Goal: Task Accomplishment & Management: Complete application form

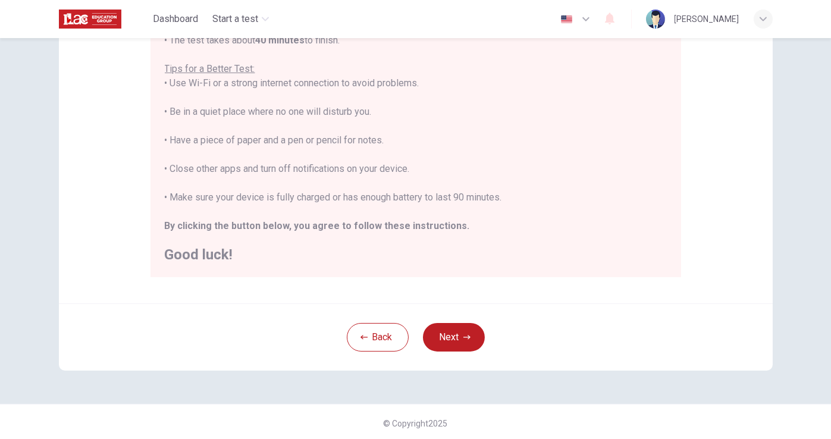
scroll to position [222, 0]
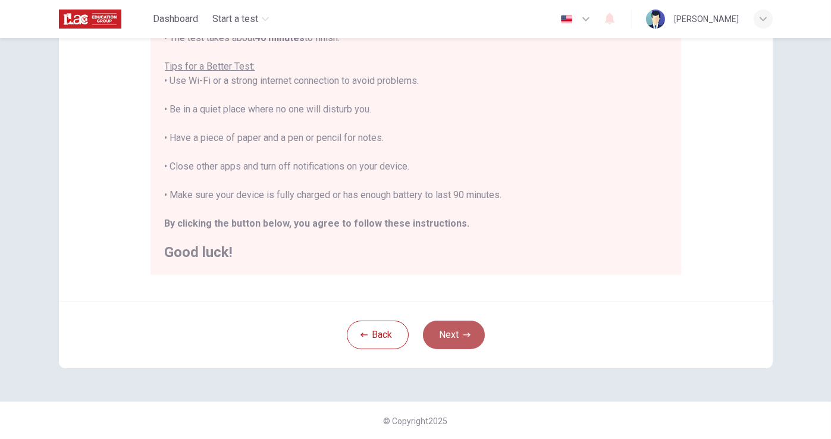
click at [448, 346] on button "Next" at bounding box center [454, 335] width 62 height 29
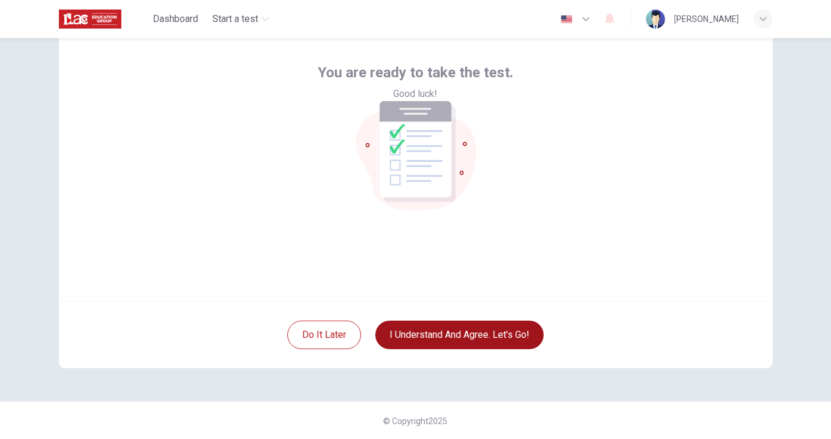
click at [459, 338] on button "I understand and agree. Let’s go!" at bounding box center [459, 335] width 168 height 29
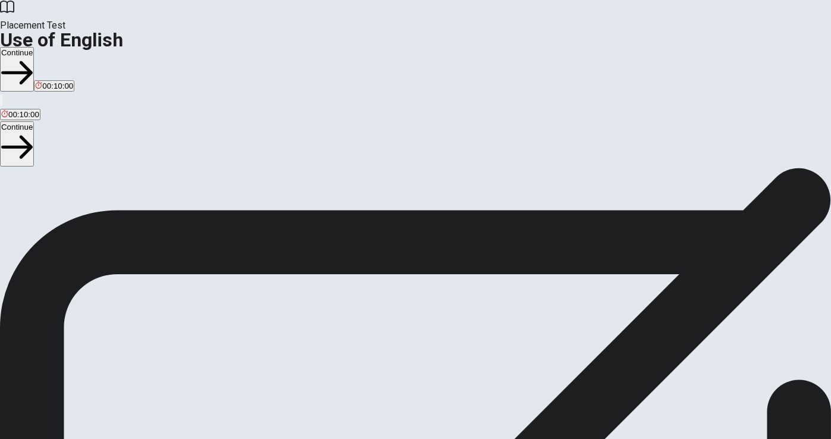
click at [34, 47] on button "Continue" at bounding box center [17, 69] width 34 height 45
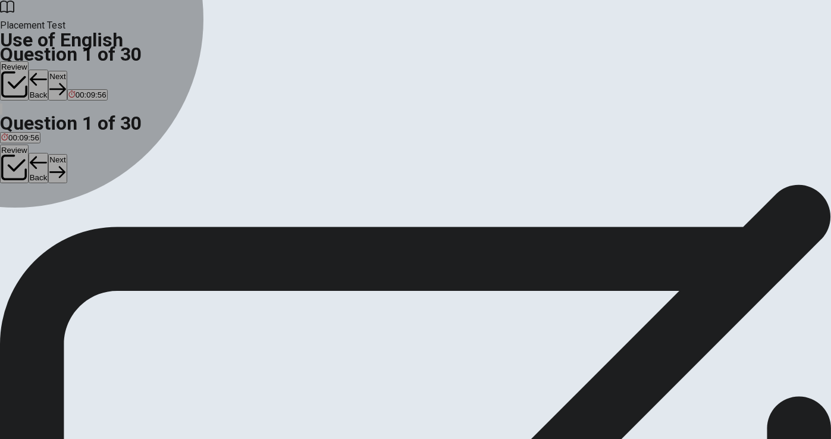
click at [22, 223] on div "B" at bounding box center [16, 218] width 12 height 9
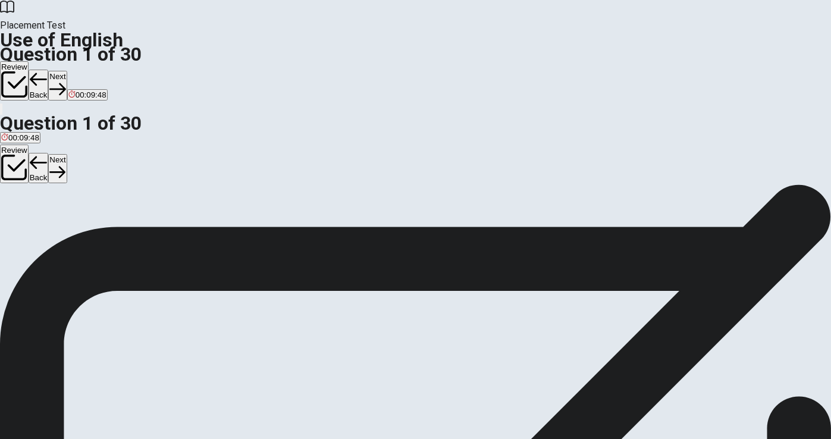
click at [37, 223] on div "C" at bounding box center [30, 218] width 12 height 9
click at [22, 223] on div "B" at bounding box center [16, 218] width 12 height 9
click at [67, 71] on button "Next" at bounding box center [57, 85] width 18 height 29
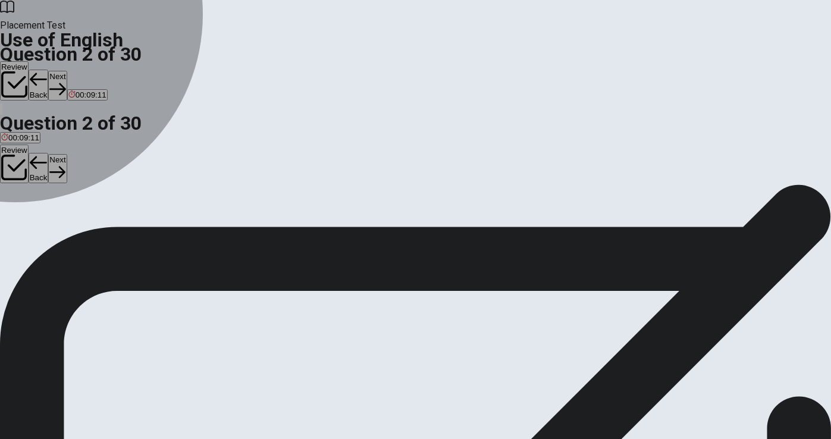
click at [26, 214] on div "A" at bounding box center [13, 218] width 24 height 9
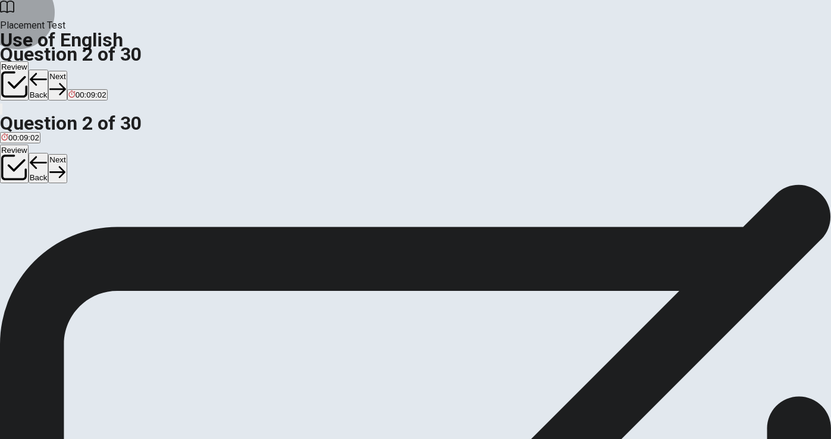
click at [67, 71] on button "Next" at bounding box center [57, 85] width 18 height 29
click at [72, 223] on div "D" at bounding box center [63, 218] width 18 height 9
click at [67, 71] on button "Next" at bounding box center [57, 85] width 18 height 29
click at [38, 223] on div "B" at bounding box center [29, 218] width 17 height 9
click at [67, 71] on button "Next" at bounding box center [57, 85] width 18 height 29
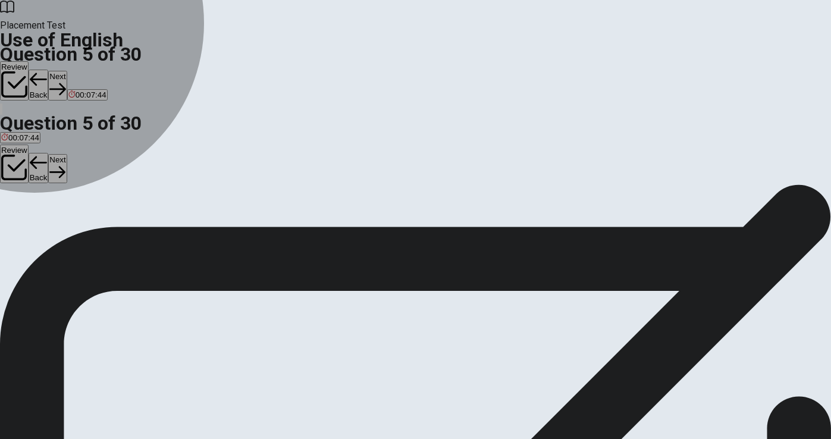
click at [84, 233] on button "D watch" at bounding box center [72, 223] width 23 height 20
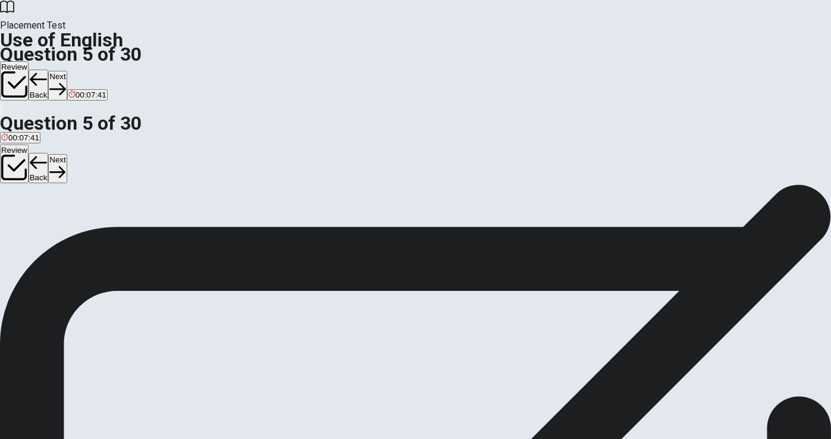
click at [67, 71] on button "Next" at bounding box center [57, 85] width 18 height 29
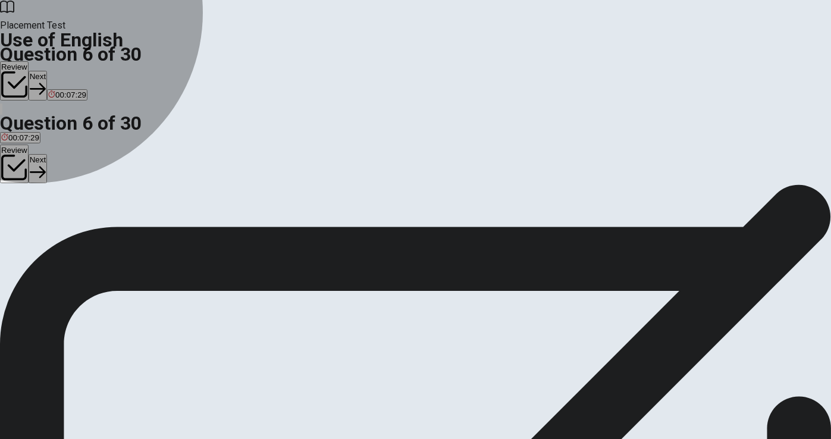
click at [51, 232] on span "eat" at bounding box center [44, 227] width 11 height 9
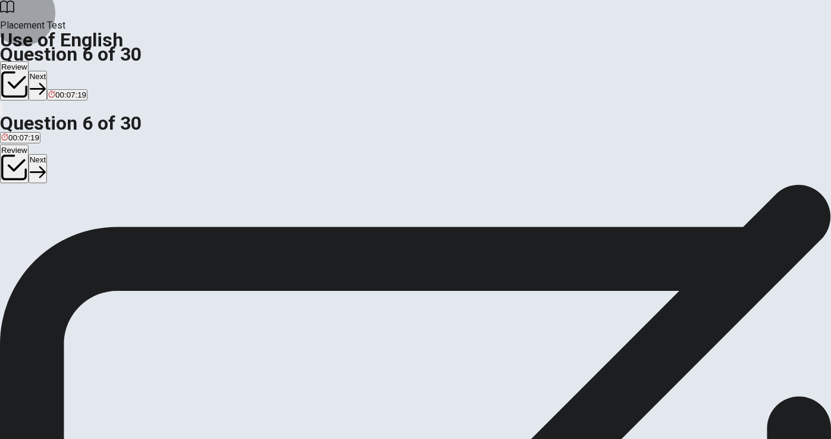
click at [47, 71] on button "Next" at bounding box center [38, 85] width 18 height 29
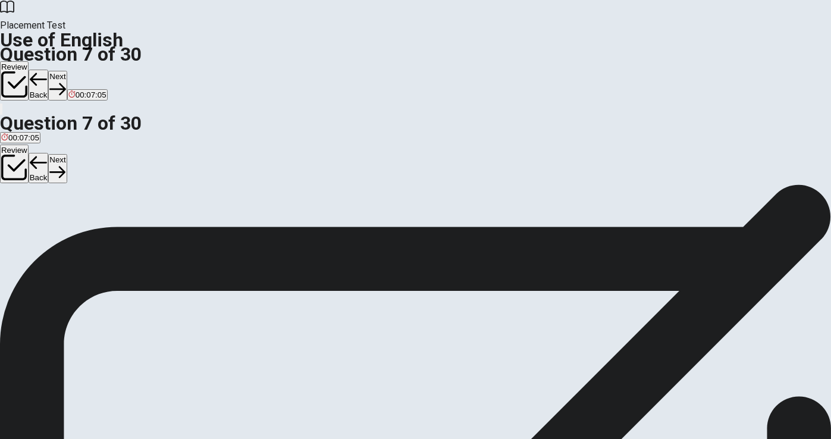
click at [28, 214] on div "A" at bounding box center [14, 218] width 27 height 9
click at [67, 71] on button "Next" at bounding box center [57, 85] width 18 height 29
click at [58, 232] on span "umbrella" at bounding box center [42, 227] width 30 height 9
click at [67, 71] on button "Next" at bounding box center [57, 85] width 18 height 29
click at [68, 232] on span "wear" at bounding box center [59, 227] width 17 height 9
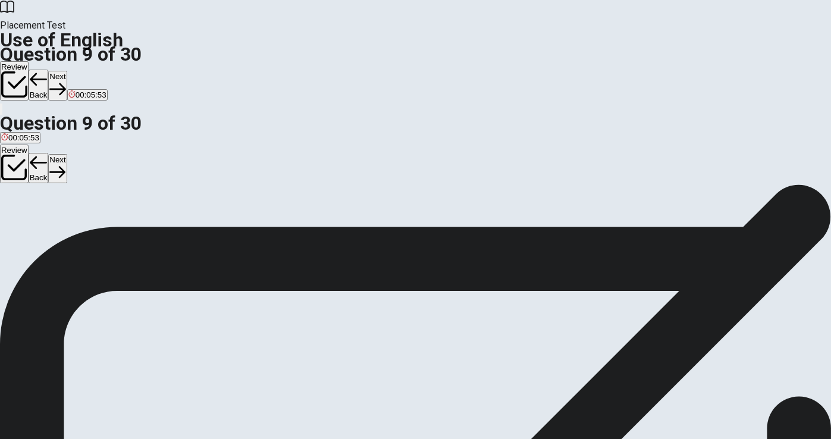
click at [67, 71] on button "Next" at bounding box center [57, 85] width 18 height 29
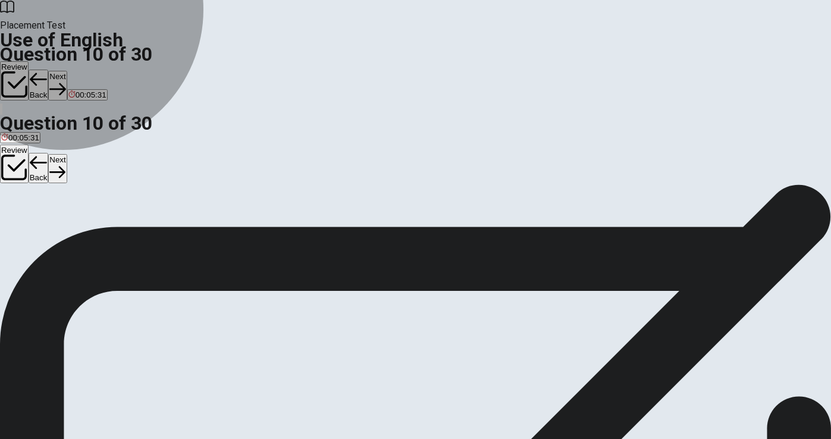
click at [146, 232] on span "will meeting" at bounding box center [126, 227] width 42 height 9
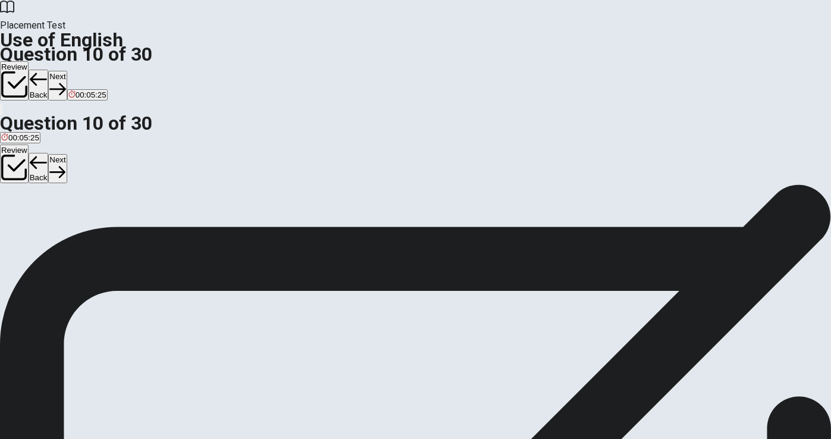
click at [32, 223] on span "will meet" at bounding box center [16, 227] width 31 height 9
click at [65, 81] on icon "button" at bounding box center [57, 89] width 16 height 16
click at [52, 223] on div "D" at bounding box center [47, 218] width 9 height 9
click at [47, 71] on button "Next" at bounding box center [38, 85] width 18 height 29
click at [63, 223] on span "has been reviews" at bounding box center [32, 227] width 62 height 9
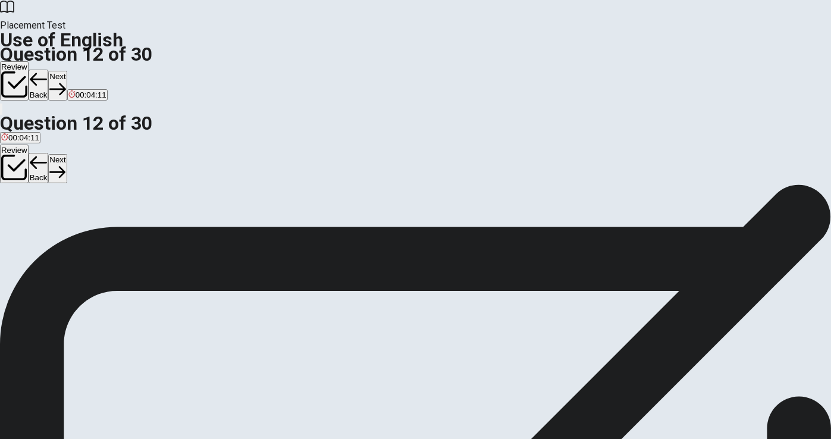
click at [67, 71] on button "Next" at bounding box center [57, 85] width 18 height 29
click at [59, 232] on span "will be" at bounding box center [48, 227] width 22 height 9
click at [67, 71] on button "Next" at bounding box center [57, 85] width 18 height 29
click at [145, 232] on span "was directed" at bounding box center [123, 227] width 45 height 9
click at [67, 71] on button "Next" at bounding box center [57, 85] width 18 height 29
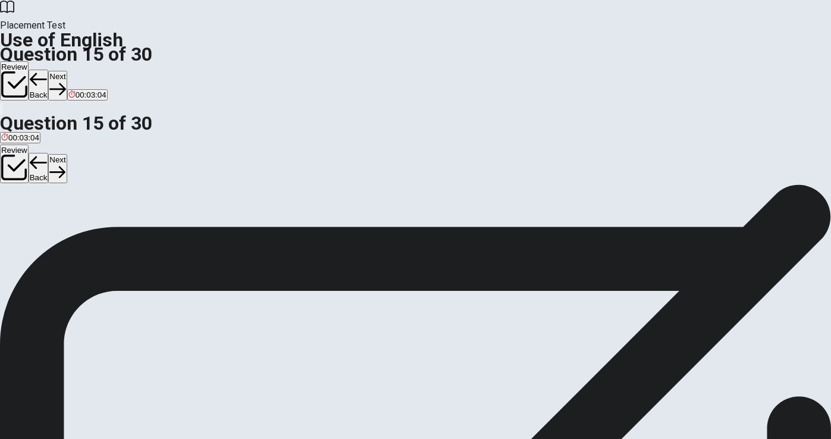
click at [78, 232] on span "Return" at bounding box center [66, 227] width 24 height 9
click at [67, 71] on button "Next" at bounding box center [57, 85] width 18 height 29
click at [90, 223] on div "C" at bounding box center [73, 218] width 33 height 9
click at [47, 71] on button "Next" at bounding box center [38, 85] width 18 height 29
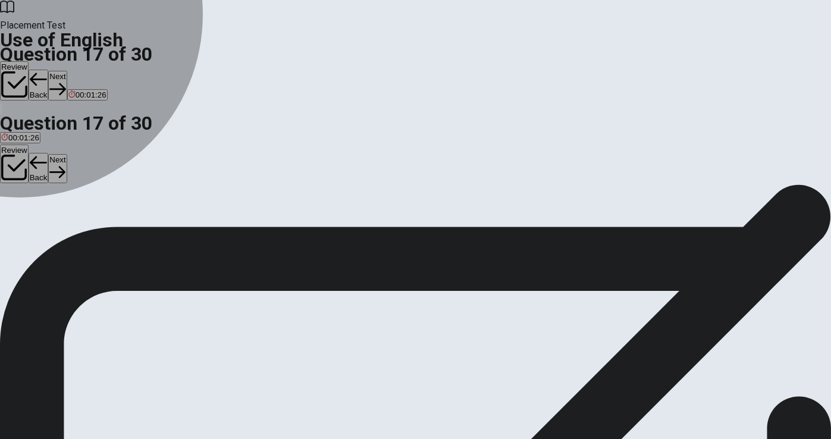
click at [89, 223] on div "D" at bounding box center [79, 218] width 20 height 9
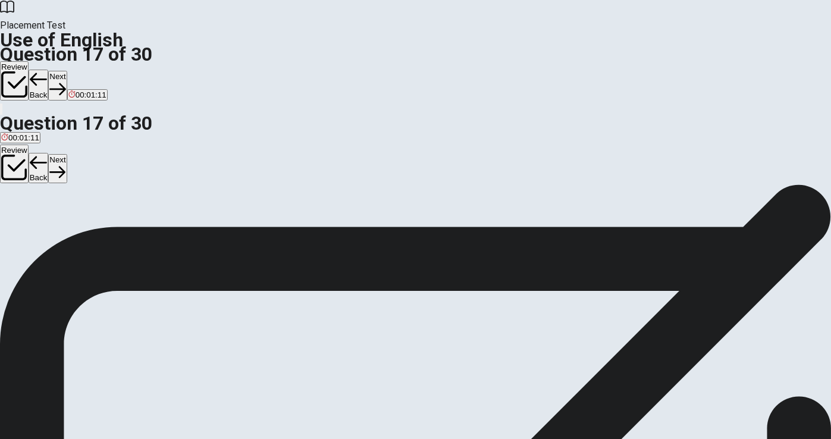
click at [23, 214] on div "A" at bounding box center [11, 218] width 21 height 9
click at [67, 71] on button "Next" at bounding box center [57, 85] width 18 height 29
click at [16, 214] on div "A" at bounding box center [8, 218] width 15 height 9
click at [67, 71] on button "Next" at bounding box center [57, 85] width 18 height 29
click at [48, 223] on span "cosmopolitan" at bounding box center [24, 227] width 47 height 9
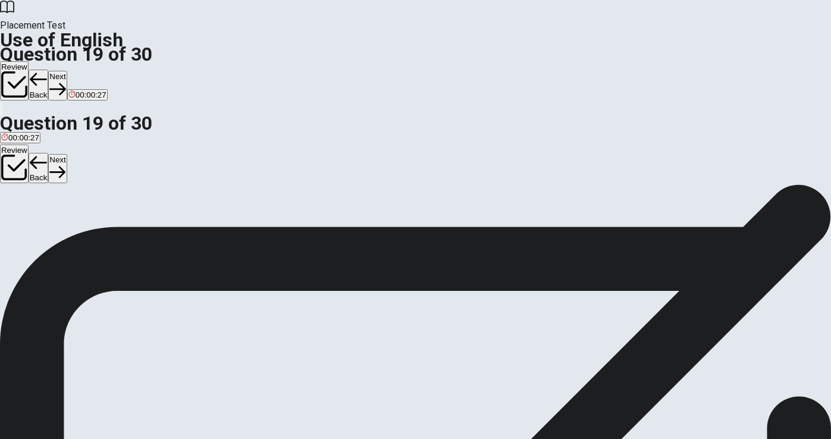
drag, startPoint x: 622, startPoint y: 21, endPoint x: 610, endPoint y: 23, distance: 12.0
click at [67, 71] on button "Next" at bounding box center [57, 85] width 18 height 29
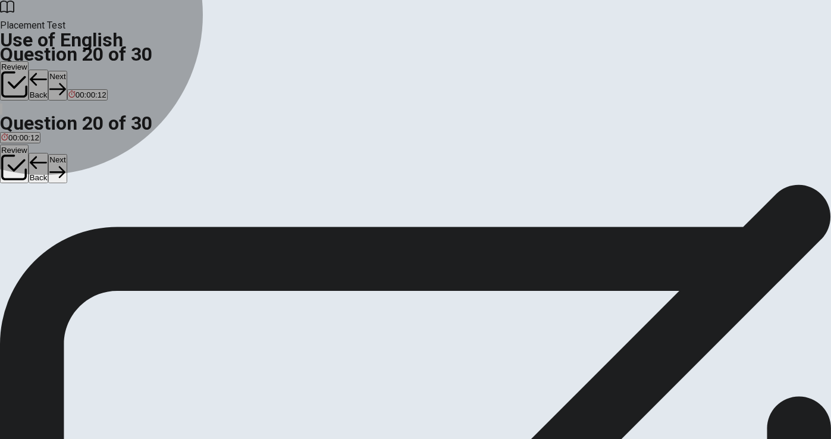
click at [49, 232] on span "Have" at bounding box center [40, 227] width 18 height 9
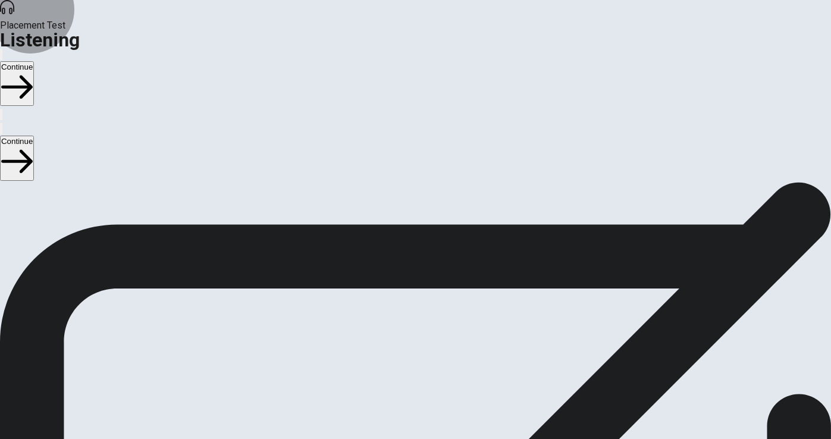
click at [34, 61] on button "Continue" at bounding box center [17, 83] width 34 height 45
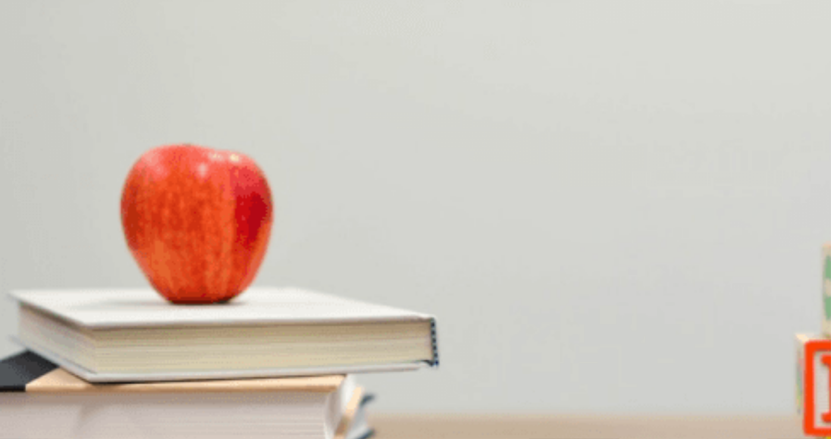
scroll to position [59, 0]
click at [195, 235] on div "D" at bounding box center [172, 230] width 45 height 9
click at [107, 285] on div "D" at bounding box center [95, 280] width 24 height 9
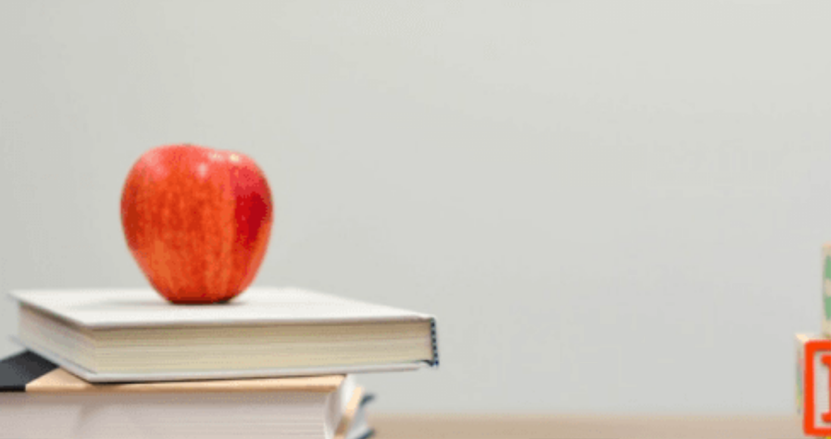
click at [50, 285] on span "A cabin" at bounding box center [37, 289] width 26 height 9
click at [112, 335] on span "Visit friends" at bounding box center [91, 339] width 41 height 9
click at [119, 376] on div "D" at bounding box center [98, 380] width 42 height 9
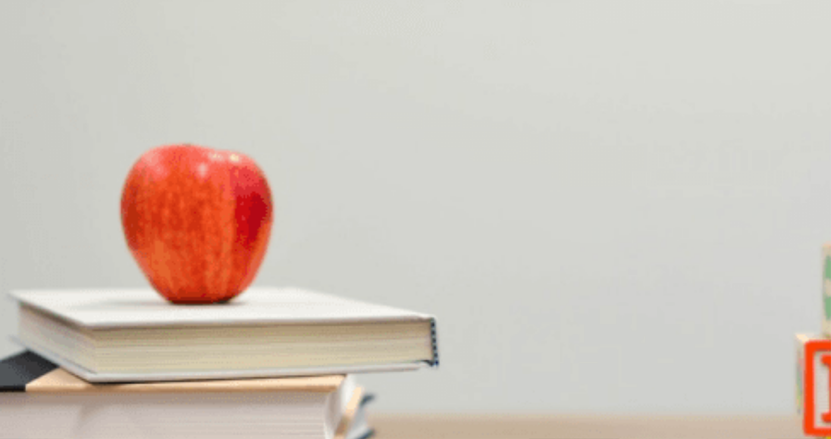
scroll to position [1103, 0]
click at [39, 328] on div "A" at bounding box center [19, 332] width 37 height 9
click at [34, 61] on button "Continue" at bounding box center [17, 83] width 34 height 45
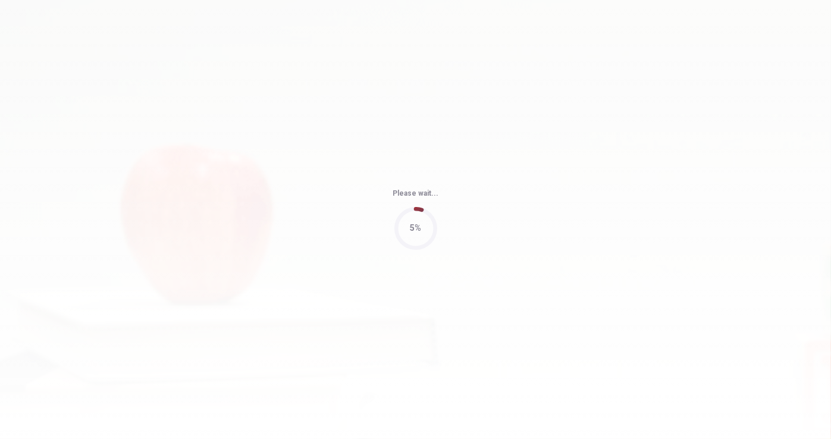
type input "85"
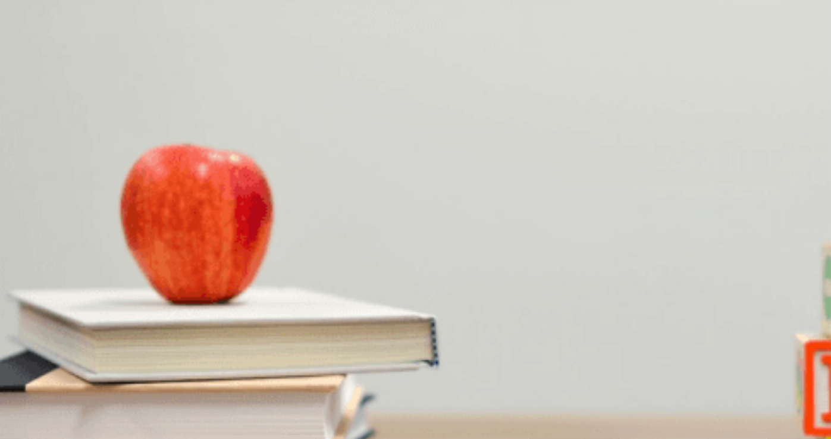
scroll to position [178, 0]
drag, startPoint x: 455, startPoint y: 344, endPoint x: 462, endPoint y: 340, distance: 7.5
click at [105, 294] on span "[DATE] morning" at bounding box center [77, 289] width 56 height 9
click at [295, 385] on span "River Bend" at bounding box center [275, 389] width 39 height 9
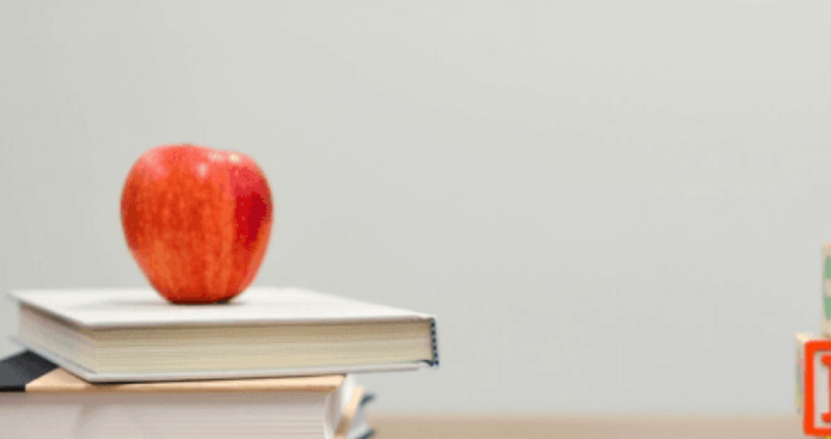
scroll to position [1103, 0]
click at [23, 435] on span "Hiking" at bounding box center [12, 439] width 22 height 9
click at [36, 275] on span "Indifferent" at bounding box center [18, 279] width 35 height 9
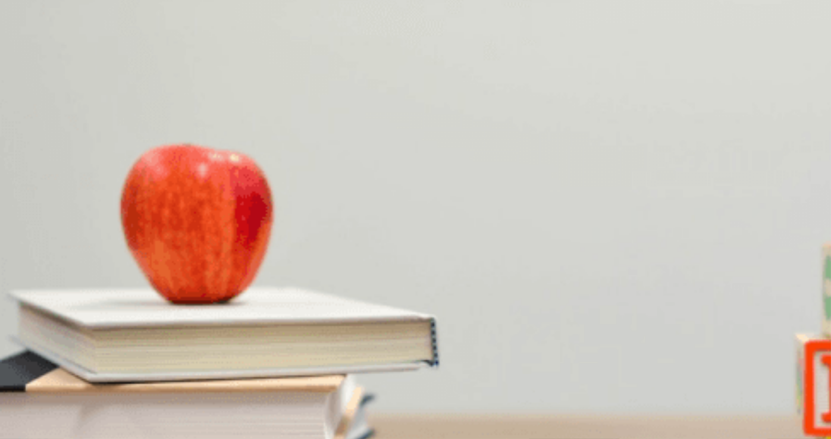
click at [297, 184] on span "The trails are remote" at bounding box center [260, 179] width 73 height 9
click at [34, 61] on button "Continue" at bounding box center [17, 83] width 34 height 45
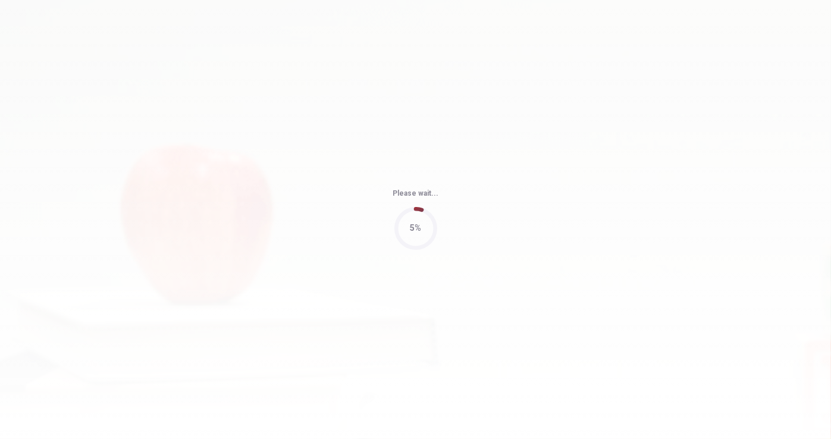
type input "69"
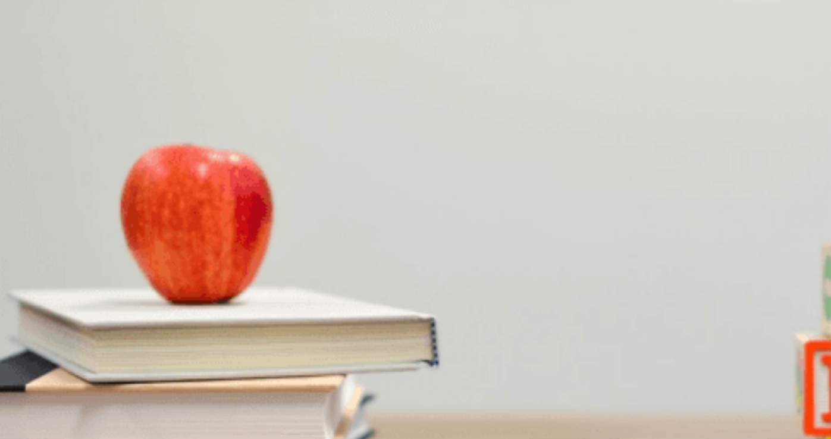
click at [71, 245] on button "D 7:00" at bounding box center [63, 235] width 18 height 20
click at [172, 335] on div "D" at bounding box center [152, 330] width 42 height 9
click at [131, 276] on div "B" at bounding box center [104, 280] width 54 height 9
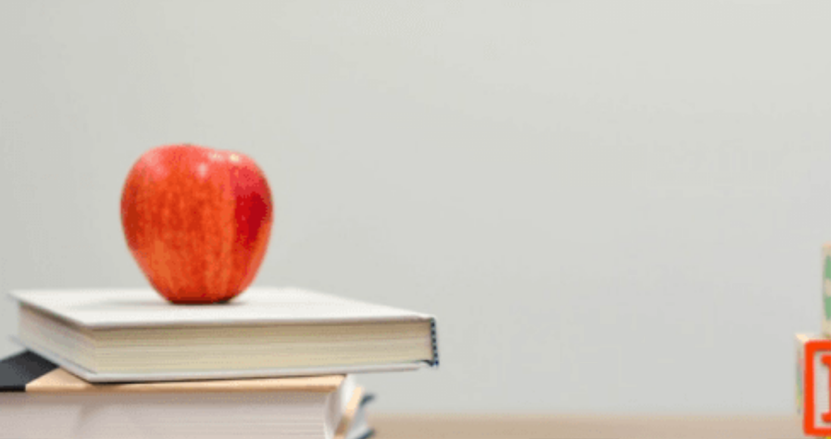
scroll to position [595, 0]
click at [101, 335] on span "They will both do it" at bounding box center [67, 339] width 65 height 9
click at [246, 285] on span "An Italian restaurant" at bounding box center [210, 289] width 71 height 9
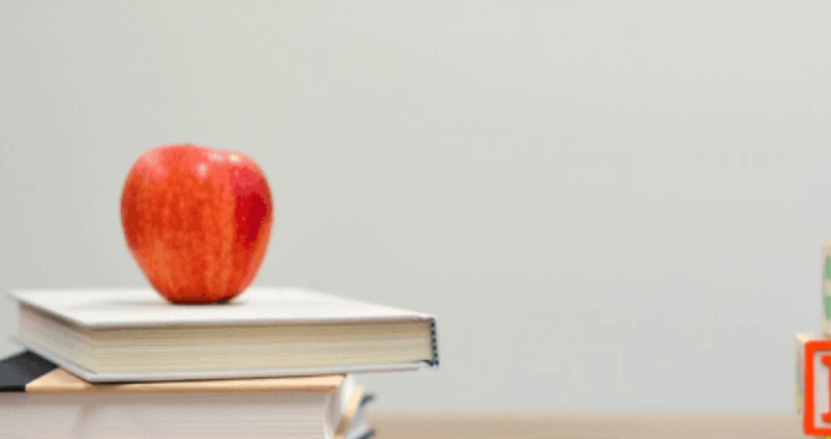
click at [135, 385] on span "They’ll take a bus" at bounding box center [104, 389] width 62 height 9
click at [46, 337] on span "[DATE] night" at bounding box center [23, 341] width 45 height 9
click at [34, 61] on button "Continue" at bounding box center [17, 83] width 34 height 45
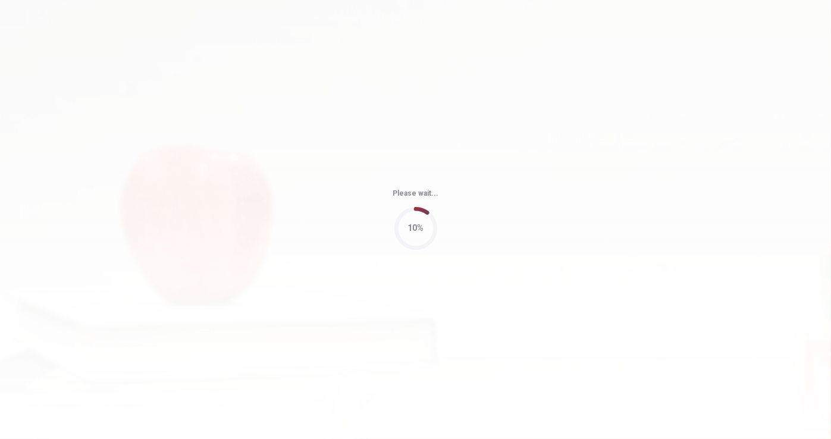
type input "87"
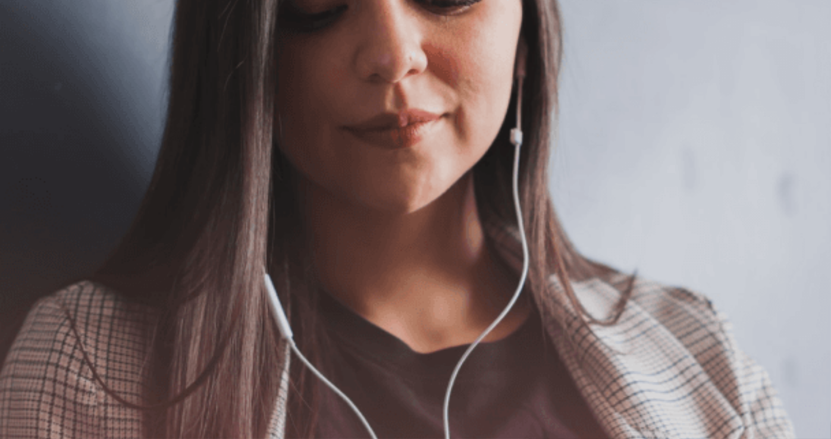
click at [34, 61] on button "Continue" at bounding box center [17, 83] width 34 height 45
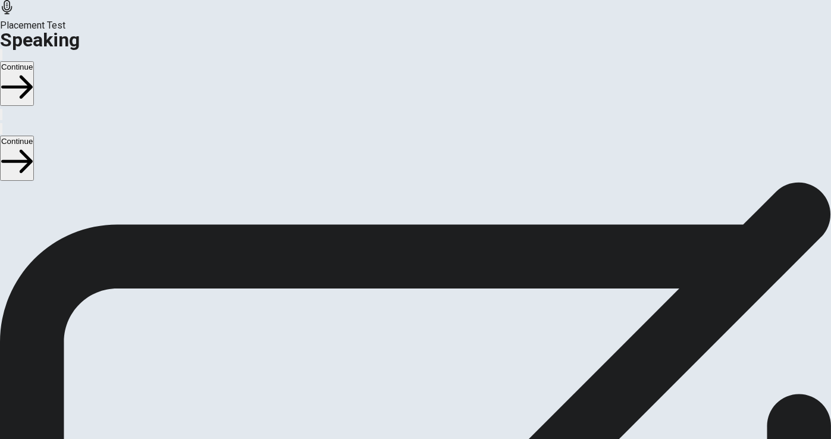
scroll to position [59, 0]
click at [34, 61] on button "Continue" at bounding box center [17, 83] width 34 height 45
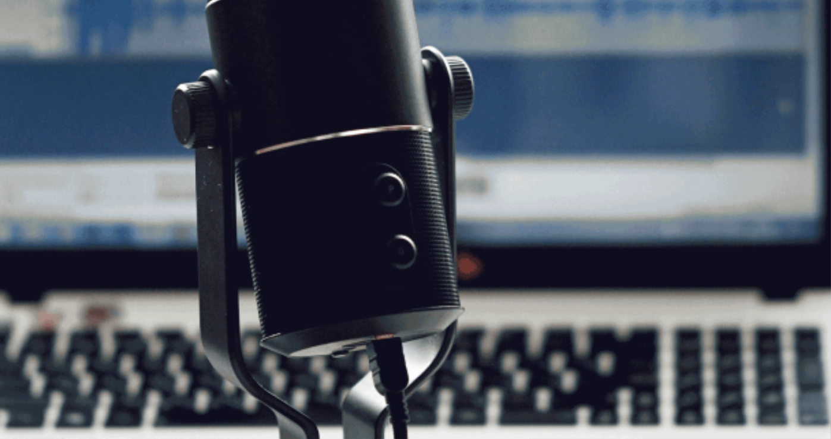
scroll to position [0, 0]
click at [34, 61] on button "Continue" at bounding box center [17, 83] width 34 height 45
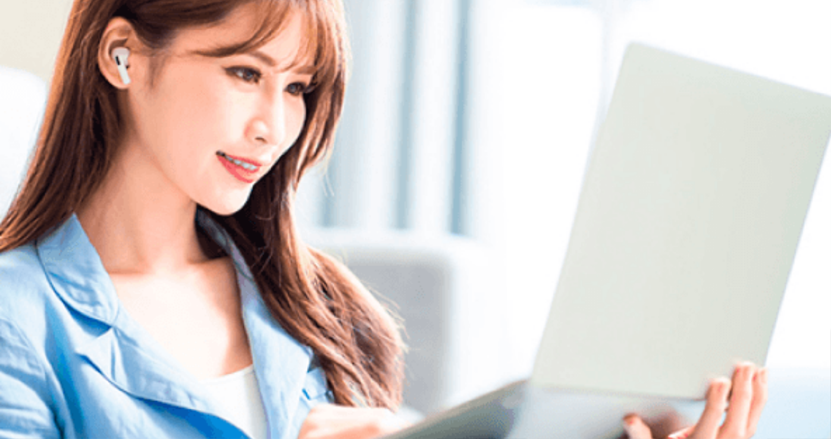
scroll to position [59, 0]
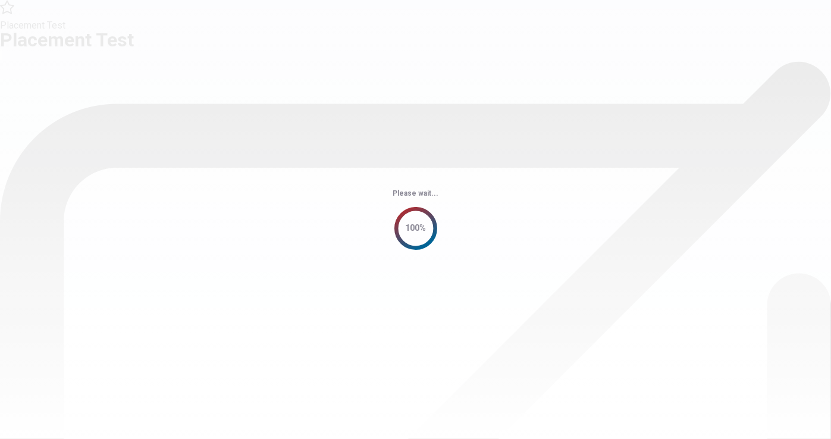
scroll to position [0, 0]
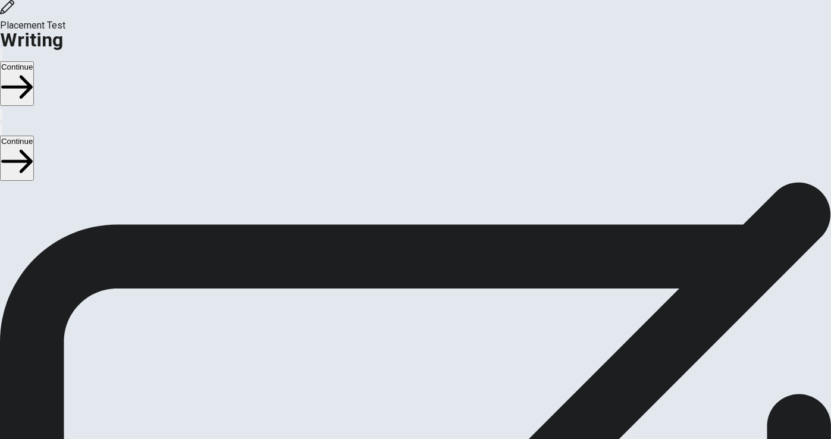
click at [34, 61] on button "Continue" at bounding box center [17, 83] width 34 height 45
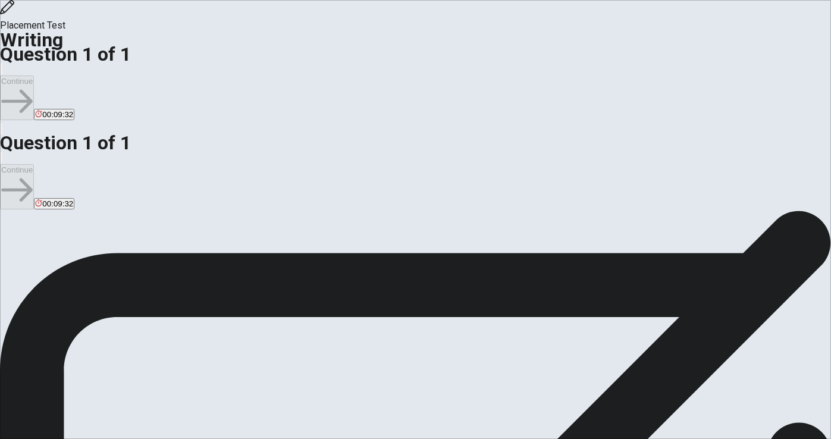
type textarea "F"
type textarea "x"
type textarea "Fo"
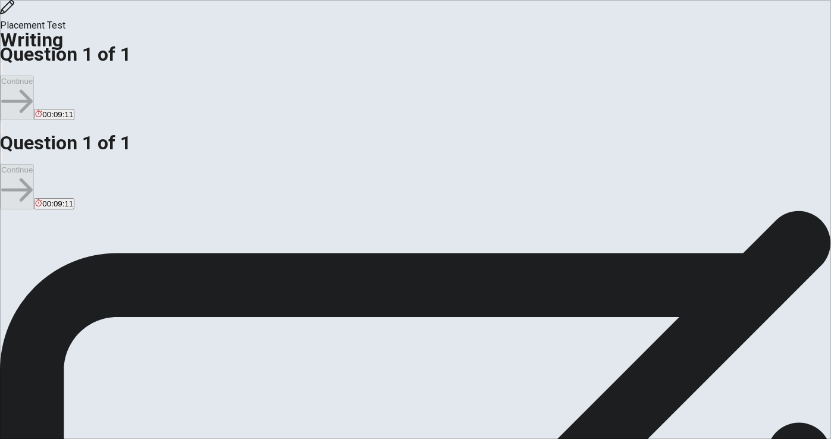
type textarea "x"
type textarea "For"
type textarea "x"
type textarea "For"
type textarea "x"
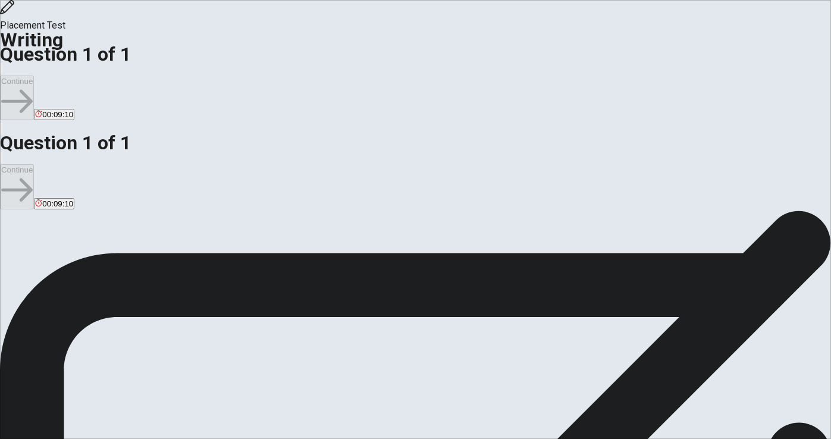
type textarea "For m"
type textarea "x"
type textarea "For my"
type textarea "x"
type textarea "For my"
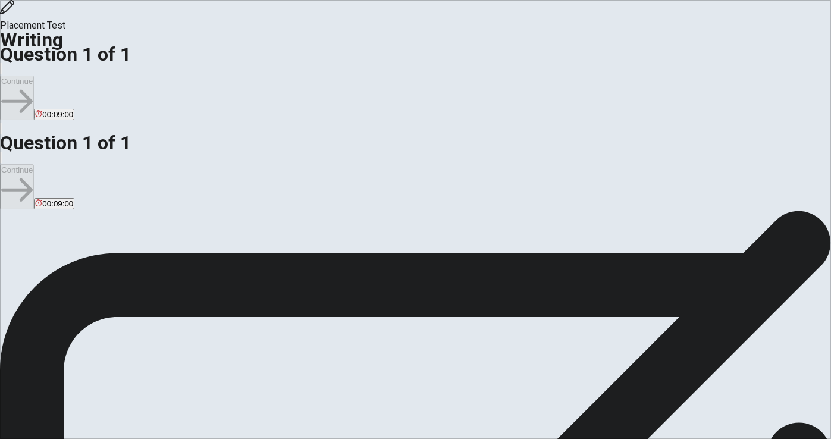
type textarea "x"
type textarea "For my h"
type textarea "x"
type textarea "For my he"
type textarea "x"
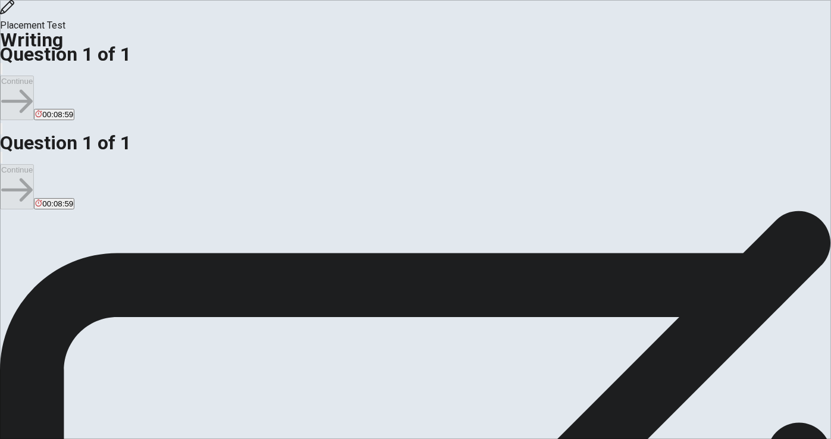
type textarea "For my hel"
type textarea "x"
type textarea "For my [PERSON_NAME]"
type textarea "x"
type textarea "For my helth"
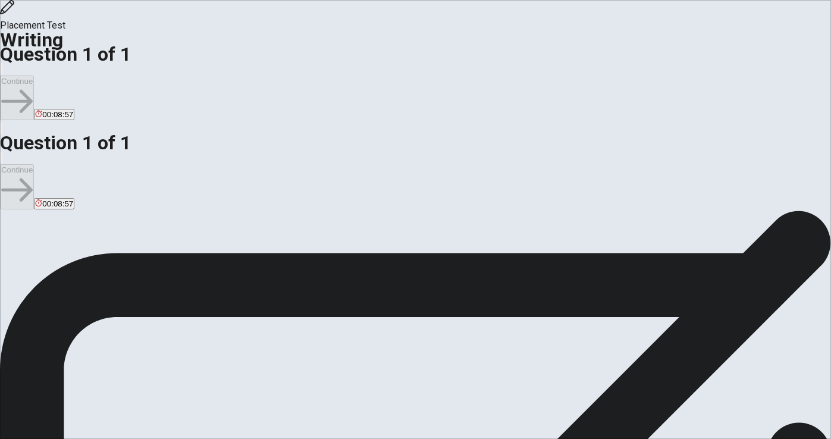
type textarea "x"
type textarea "For my helthy"
type textarea "x"
type textarea "For my helthy,"
type textarea "x"
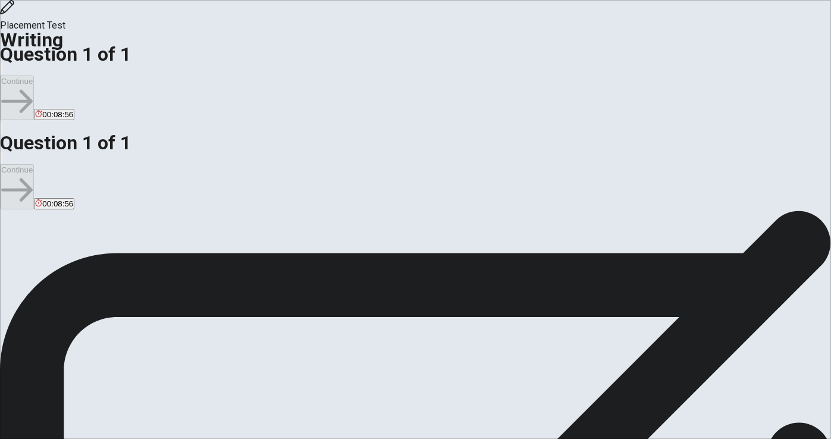
type textarea "For my helthy,q"
type textarea "x"
type textarea "For my helthy,q"
type textarea "x"
type textarea "For my helthy,q"
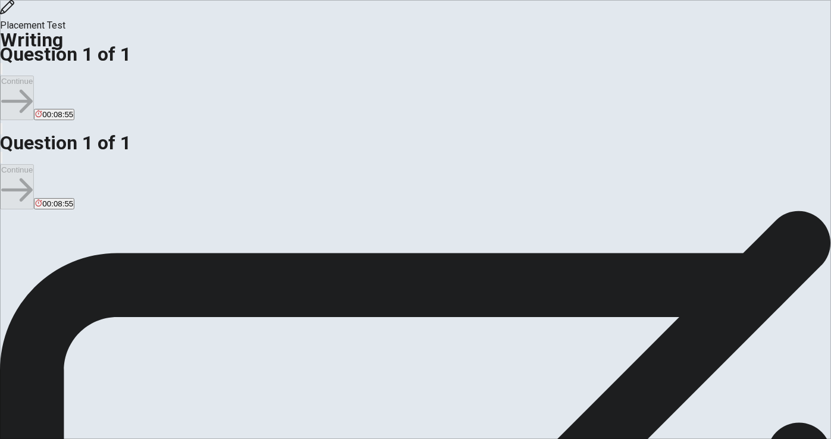
type textarea "x"
type textarea "For my helthy,"
type textarea "x"
type textarea "For my helthy,I"
type textarea "x"
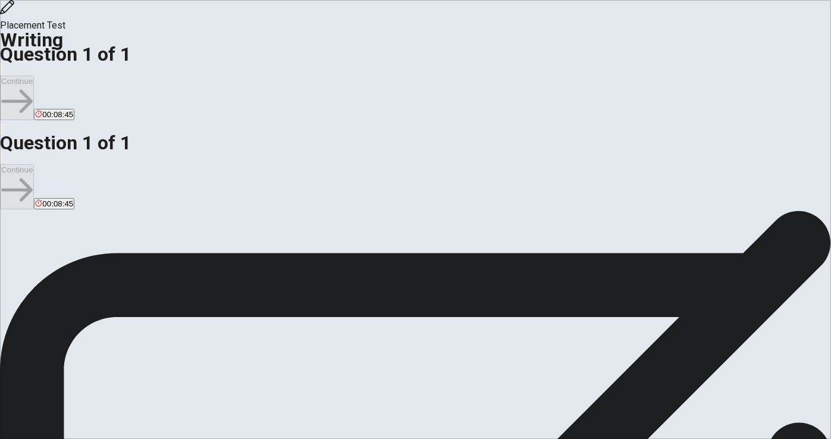
type textarea "For my helthy,I"
type textarea "x"
type textarea "For my helthy,I o"
type textarea "x"
type textarea "For my helthy,I of"
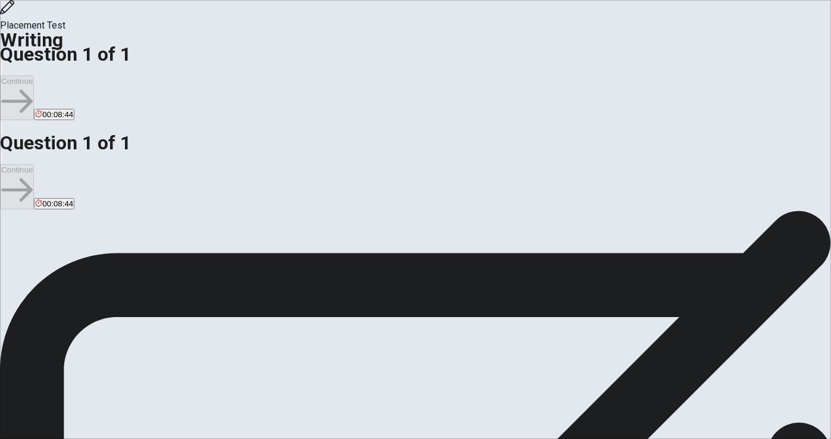
type textarea "x"
type textarea "For my helthy,I oft"
type textarea "x"
type textarea "For my helthy,I ofte"
type textarea "x"
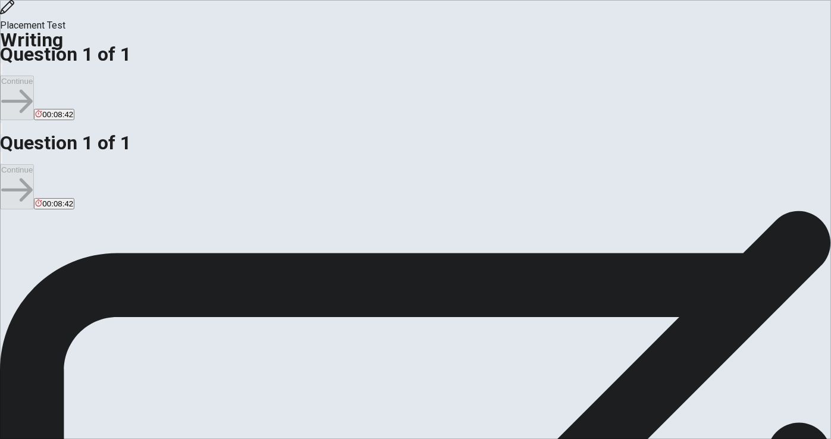
type textarea "For my helthy,I often"
type textarea "x"
type textarea "For my helthy,I often"
type textarea "x"
type textarea "For my helthy,I often d"
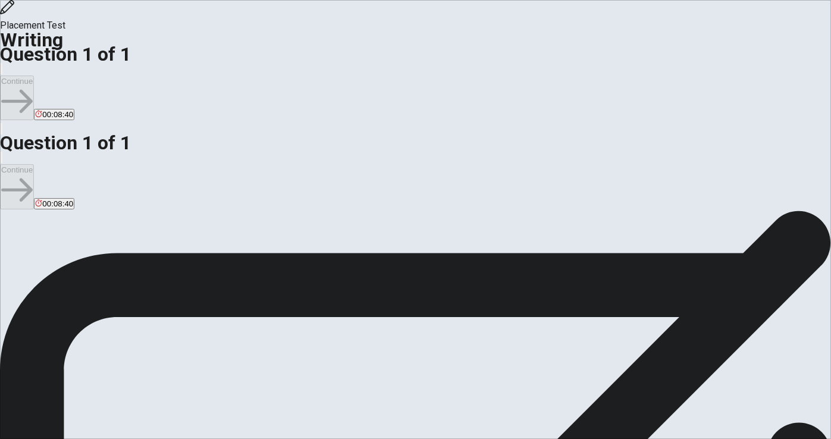
type textarea "x"
type textarea "For my helthy,I often do"
type textarea "x"
type textarea "For my helthy,I often do"
type textarea "x"
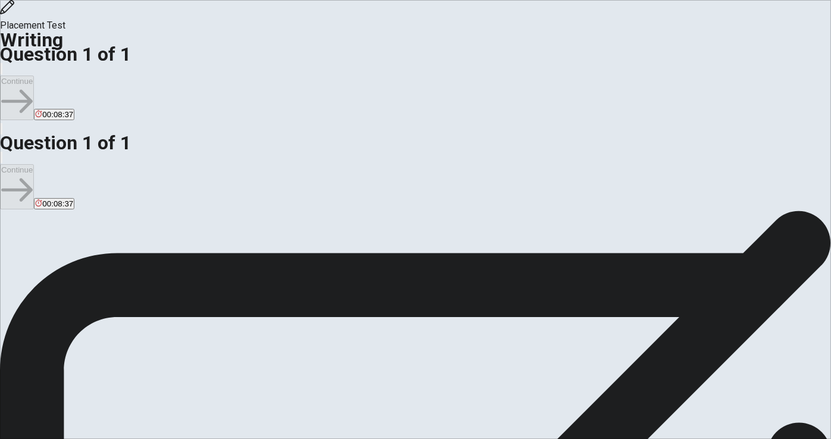
type textarea "For my helthy,I often do e"
type textarea "x"
type textarea "For my helthy,I often do ex"
type textarea "x"
type textarea "For my helthy,I often do exs"
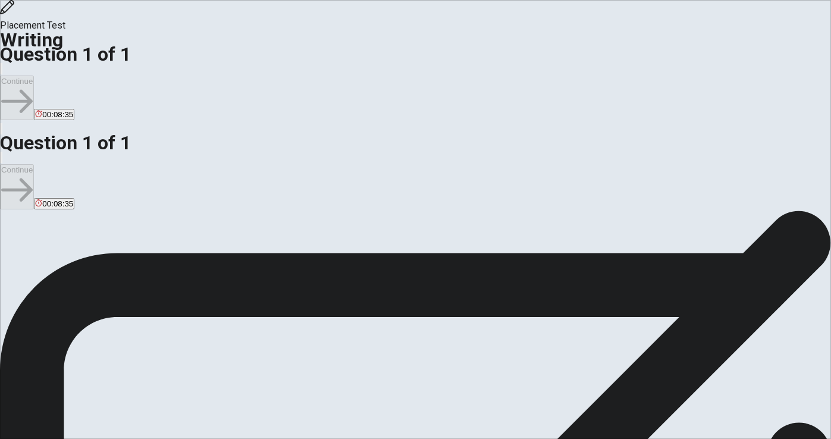
type textarea "x"
type textarea "For my helthy,I often do exsi"
type textarea "x"
type textarea "For my helthy,I often do exsis"
type textarea "x"
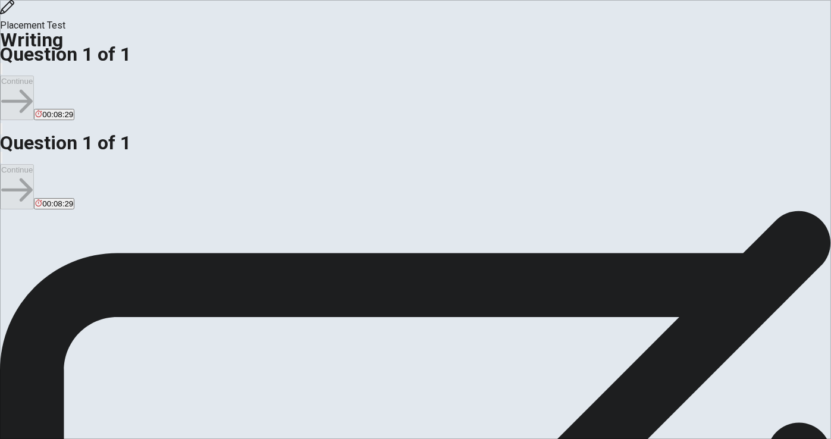
type textarea "For my helthy,I often do exsi"
type textarea "x"
type textarea "For my helthy,I often do exsiz"
type textarea "x"
type textarea "For my helthy,I often do exsi"
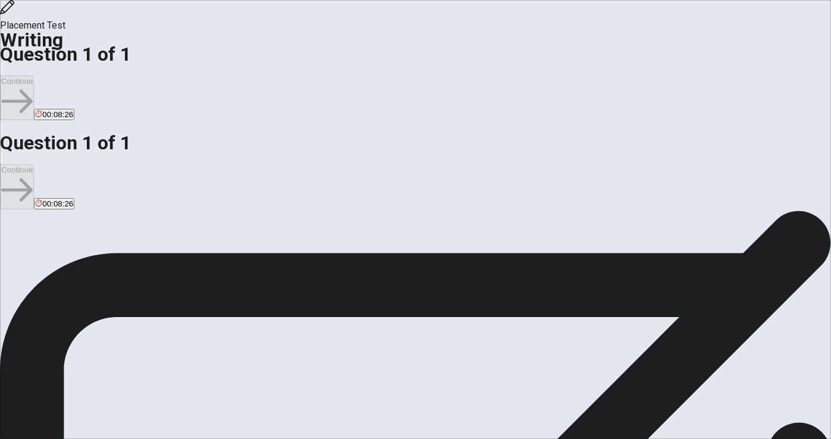
type textarea "x"
type textarea "For my helthy,I often do exsic"
type textarea "x"
type textarea "For my helthy,I often do exsici"
type textarea "x"
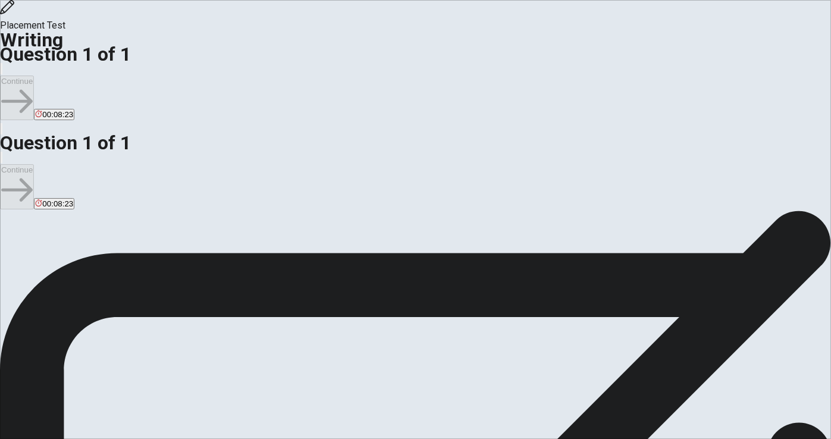
type textarea "For my helthy,I often do exsic"
type textarea "x"
type textarea "For my helthy,I often do exsice"
type textarea "x"
type textarea "For my helthy,I often do exsices"
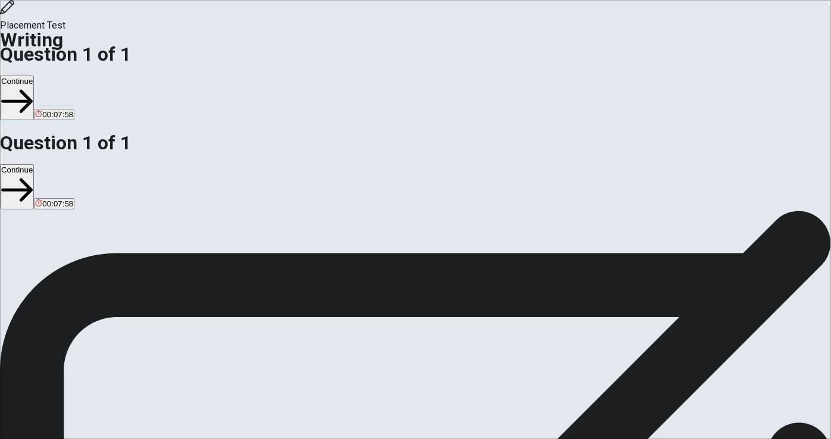
type textarea "x"
type textarea "For my helthy,I often do exsices"
type textarea "x"
type textarea "For my helthy,I often do exsices e"
type textarea "x"
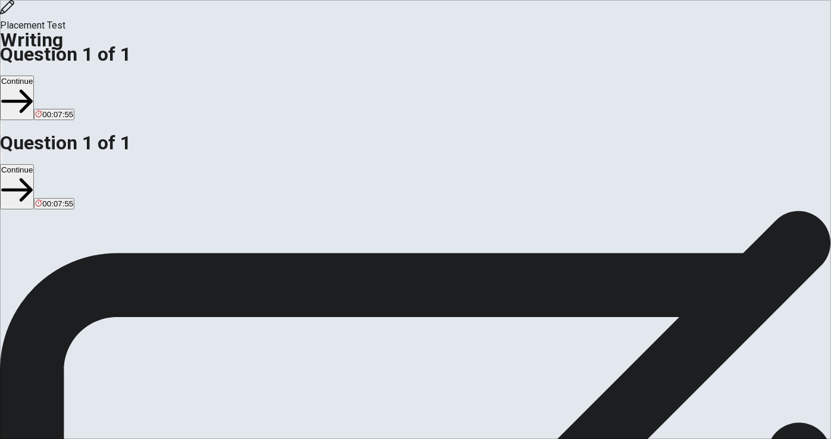
type textarea "For my helthy,I often do exsices ev"
type textarea "x"
type textarea "For my helthy,I often do exsices eve"
type textarea "x"
type textarea "For my helthy,I often do exsices ever"
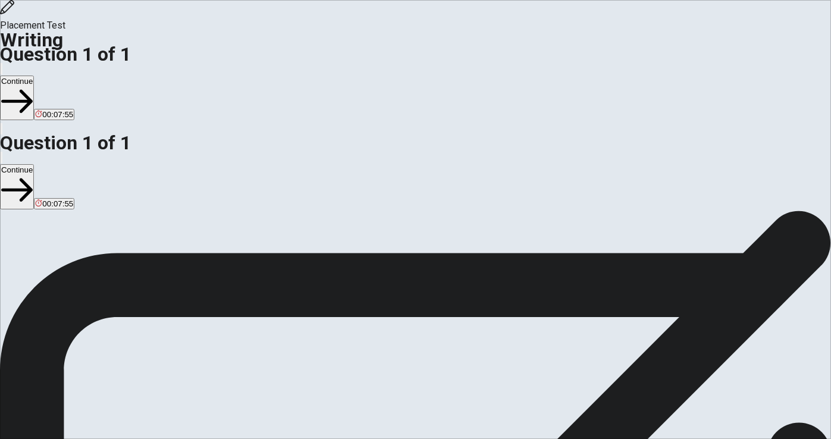
type textarea "x"
type textarea "For my helthy,I often do exsices every"
type textarea "x"
type textarea "For my helthy,I often do exsices every"
type textarea "x"
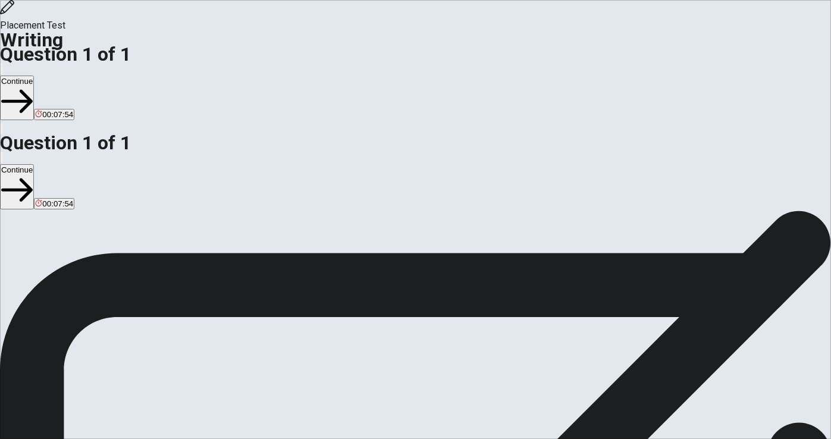
type textarea "For my helthy,I often do exsices every m"
type textarea "x"
type textarea "For my helthy,I often do exsices every mo"
type textarea "x"
type textarea "For my helthy,I often do exsices every mor"
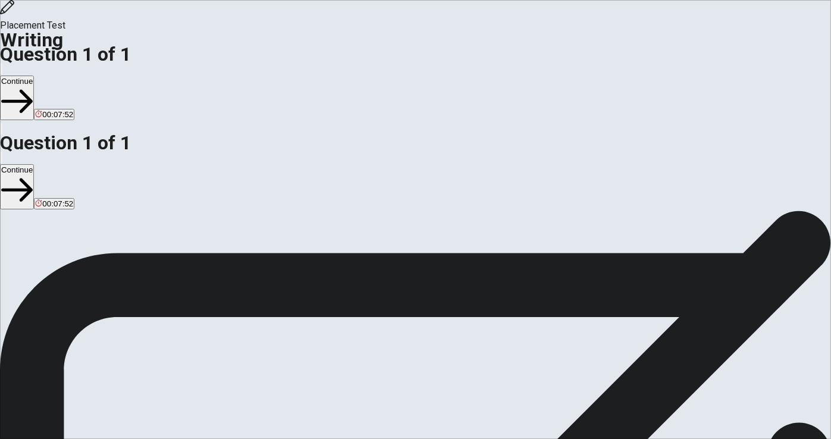
type textarea "x"
type textarea "For my helthy,I often do exsices every morn"
type textarea "x"
type textarea "For my helthy,I often do exsices every morni"
type textarea "x"
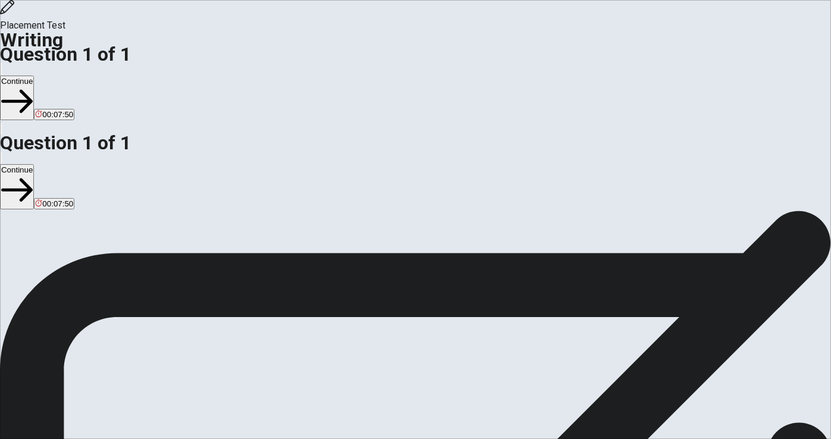
type textarea "For my helthy,I often do exsices every mornin"
type textarea "x"
type textarea "For my helthy,I often do exsices every morning"
type textarea "x"
type textarea "For my helthy,I often do exsices every morning."
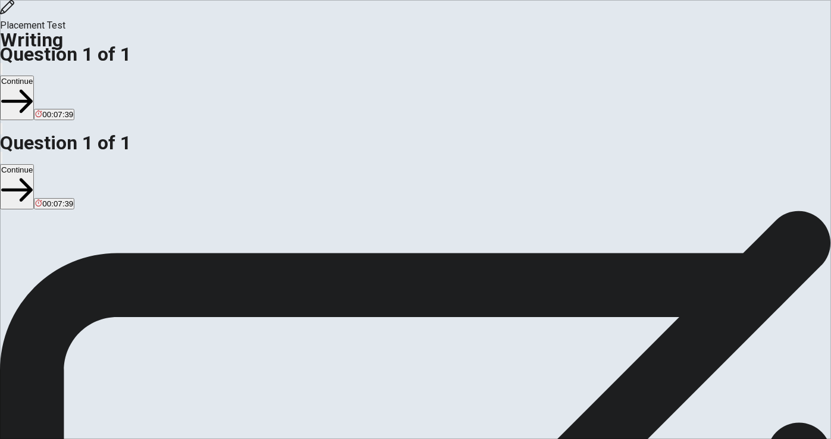
type textarea "x"
type textarea "For my helthy,I often do exsices every morning.i"
type textarea "x"
type textarea "For my helthy,I often do exsices every morning."
type textarea "x"
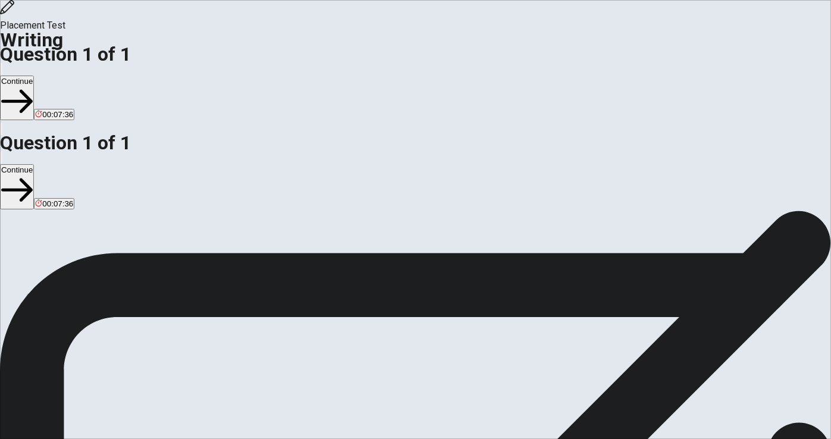
type textarea "For my helthy,I often do exsices every morning"
type textarea "x"
type textarea "For my helthy,I often do exsices every morning"
type textarea "x"
type textarea "For my helthy,I often do exsices every morning a"
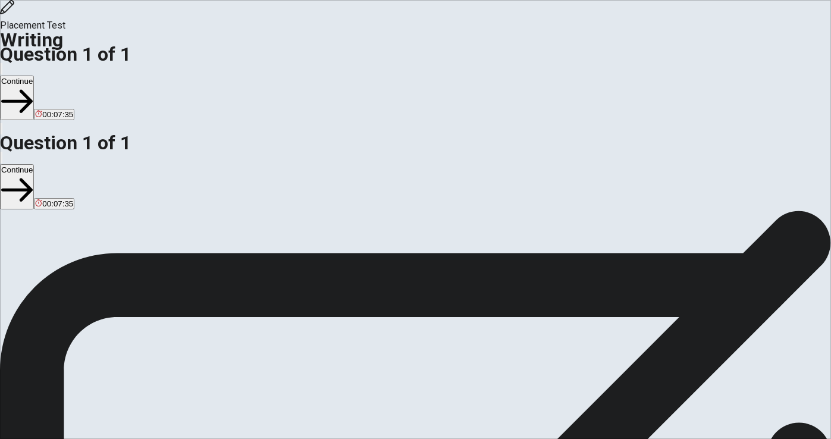
type textarea "x"
type textarea "For my helthy,I often do exsices every morning an"
type textarea "x"
type textarea "For my helthy,I often do exsices every morning and"
type textarea "x"
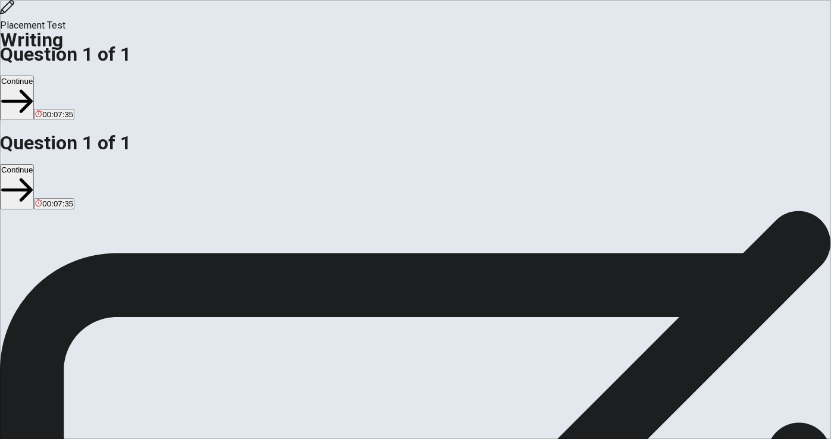
type textarea "For my helthy,I often do exsices every morning and"
type textarea "x"
type textarea "For my helthy,I often do exsices every morning and I"
type textarea "x"
type textarea "For my helthy,I often do exsices every morning and I"
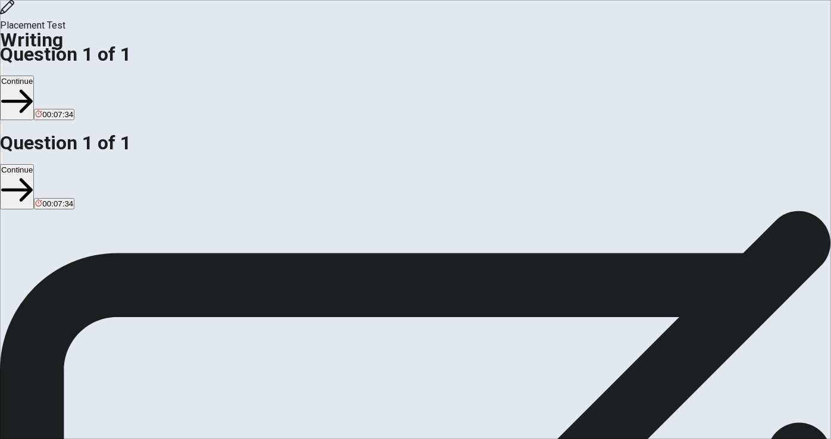
type textarea "x"
type textarea "For my helthy,I often do exsices every morning and I o"
type textarea "x"
type textarea "For my helthy,I often do exsices every morning and I of"
type textarea "x"
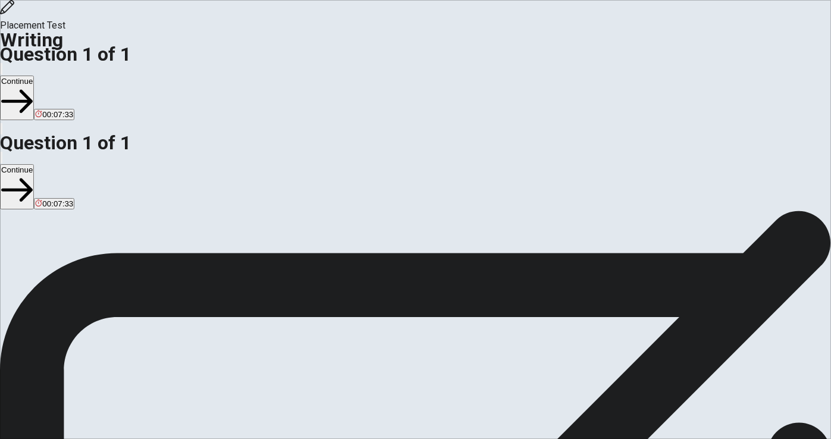
type textarea "For my helthy,I often do exsices every morning and I oft"
type textarea "x"
type textarea "For my helthy,I often do exsices every morning and I ofte"
type textarea "x"
type textarea "For my helthy,I often do exsices every morning and I often"
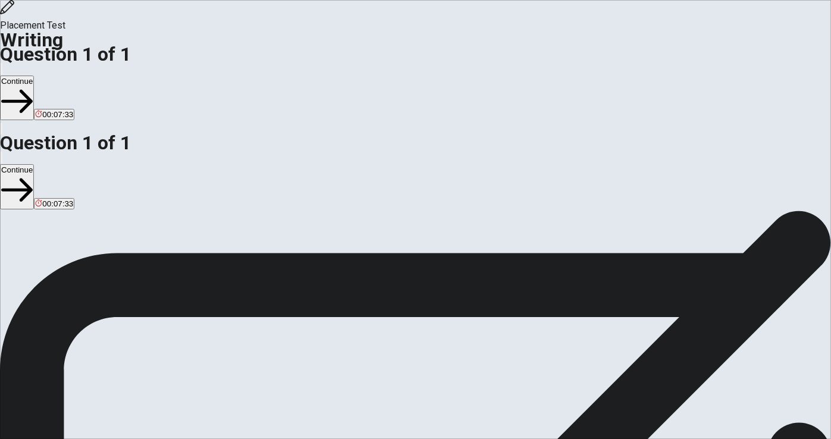
type textarea "x"
type textarea "For my helthy,I often do exsices every morning and I often"
type textarea "x"
type textarea "For my helthy,I often do exsices every morning and I often e"
type textarea "x"
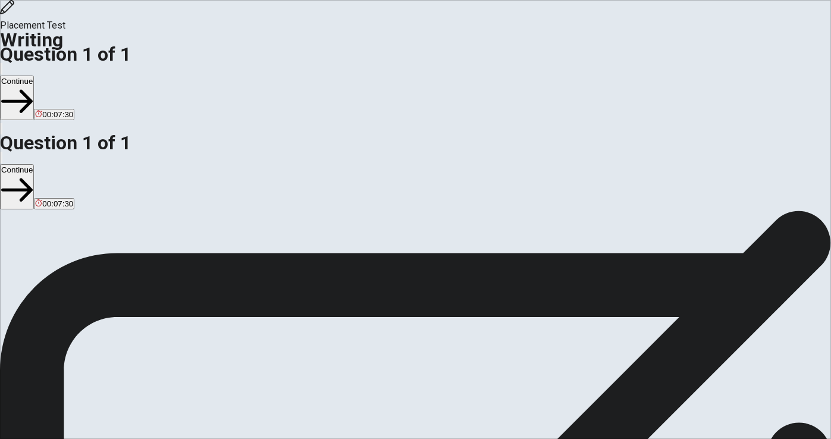
type textarea "For my helthy,I often do exsices every morning and I often ea"
type textarea "x"
type textarea "For my helthy,I often do exsices every morning and I often eat"
type textarea "x"
type textarea "For my helthy,I often do exsices every morning and I often eat"
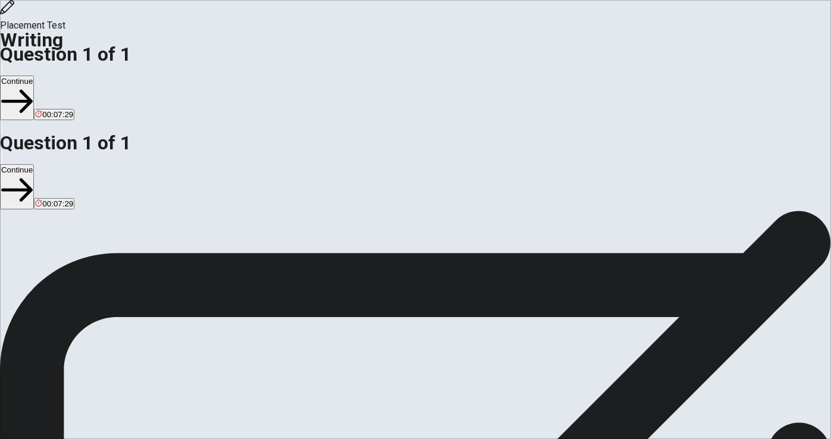
type textarea "x"
type textarea "For my helthy,I often do exsices every morning and I often eat v"
type textarea "x"
type textarea "For my helthy,I often do exsices every morning and I often eat va"
type textarea "x"
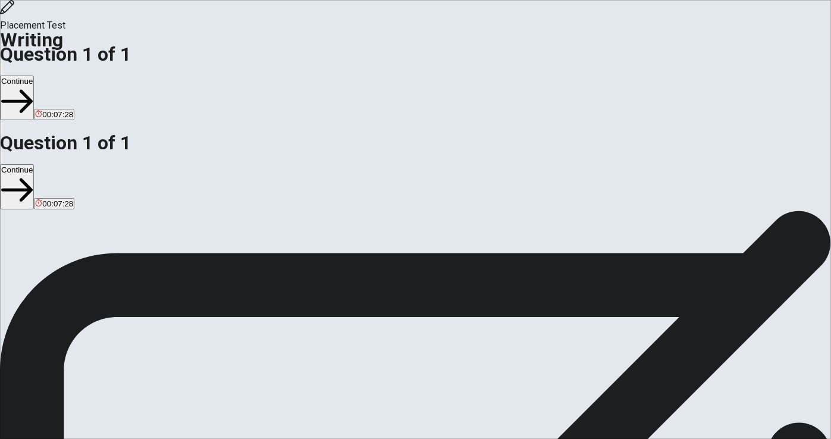
type textarea "For my helthy,I often do exsices every morning and I often eat vag"
type textarea "x"
type textarea "For my helthy,I often do exsices every morning and I often eat vaga"
type textarea "x"
type textarea "For my helthy,I often do exsices every morning and I often eat [PERSON_NAME]"
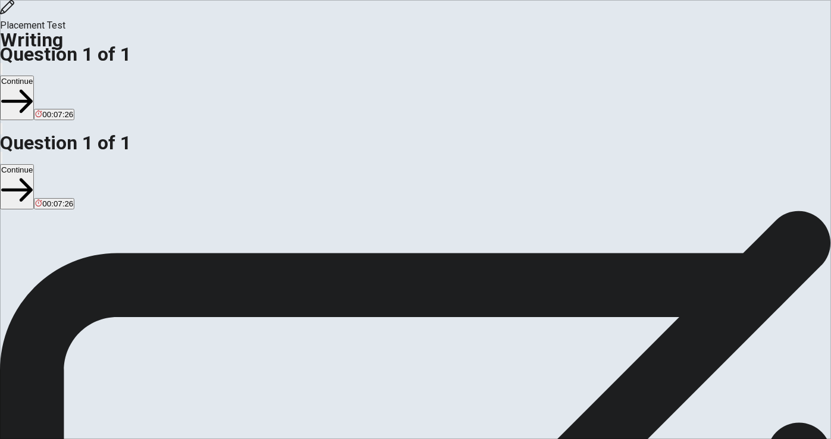
type textarea "x"
type textarea "For my helthy,I often do exsices every morning and I often eat vagant"
type textarea "x"
type textarea "For my helthy,I often do exsices every morning and I often eat vaganta"
type textarea "x"
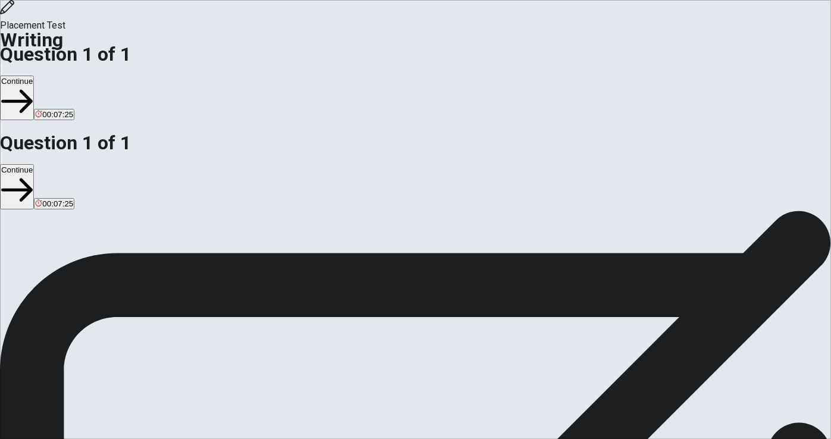
type textarea "For my helthy,I often do exsices every morning and I often eat vagantab"
type textarea "x"
type textarea "For my helthy,I often do exsices every morning and I often eat vagantabl"
type textarea "x"
type textarea "For my helthy,I often do exsices every morning and I often eat vagantable"
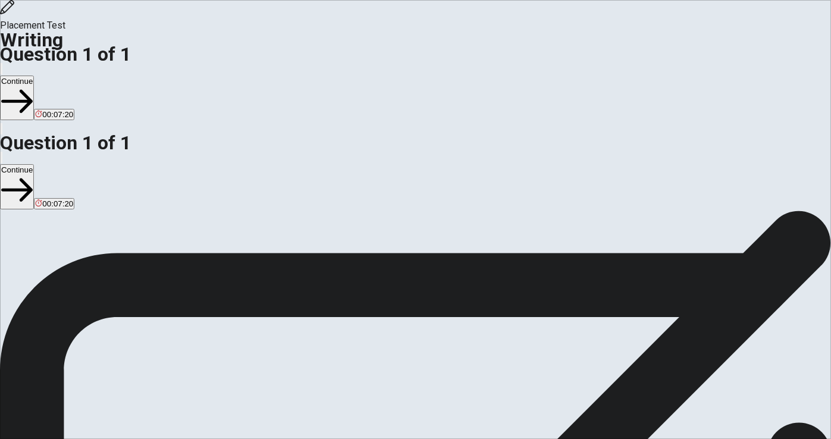
type textarea "x"
type textarea "For my helthy,I often do exsices every morning and I often eat vagatable"
type textarea "x"
type textarea "For my helthy,I often do exsices every morning and I often eat vagatable,"
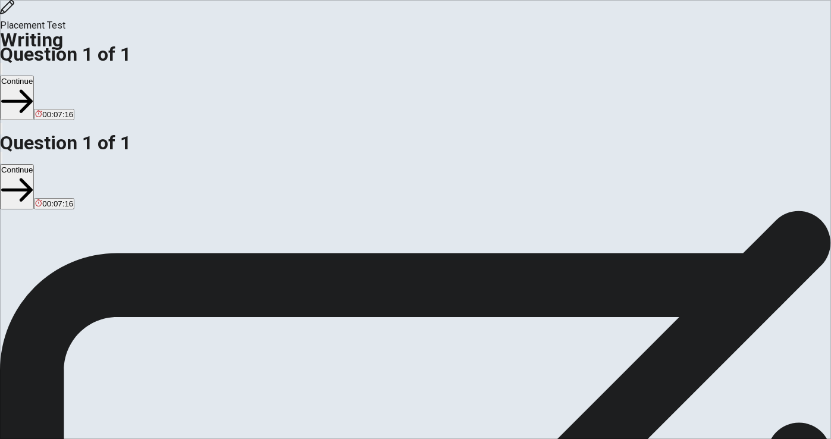
type textarea "x"
type textarea "For my helthy,I often do exsices every morning and I often eat vagatable,f"
type textarea "x"
type textarea "For my helthy,I often do exsices every morning and I often eat vagatable,fi"
type textarea "x"
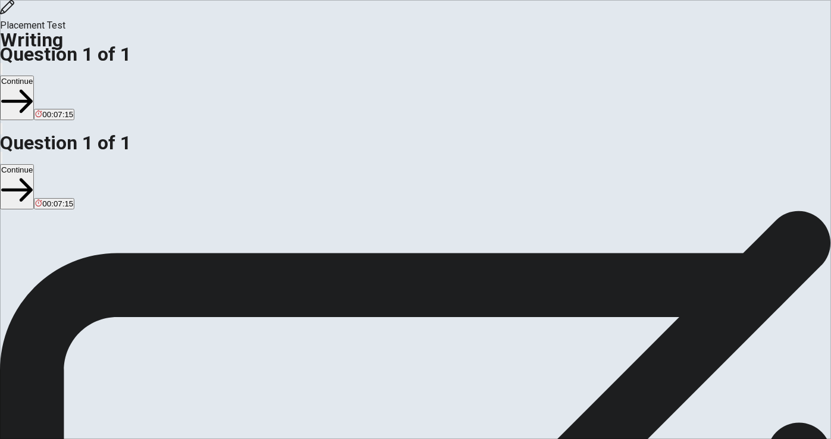
type textarea "For my helthy,I often do exsices every morning and I often eat vagatable,fis"
type textarea "x"
type textarea "For my helthy,I often do exsices every morning and I often eat vagatable,fish"
type textarea "x"
type textarea "For my helthy,I often do exsices every morning and I often eat vagatable,fish,"
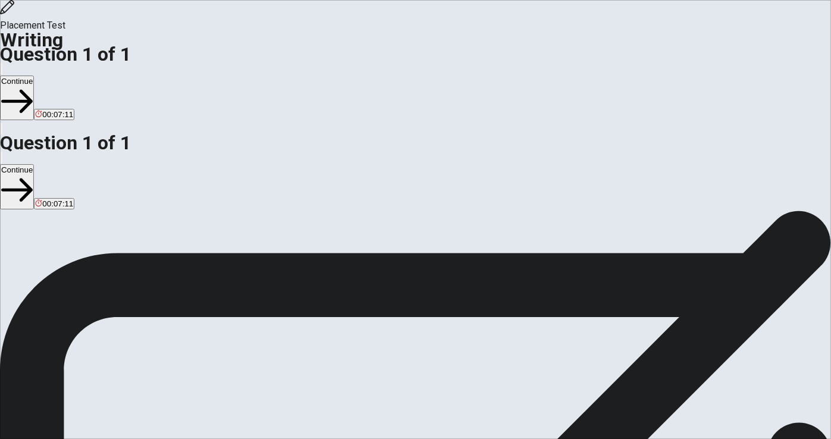
type textarea "x"
type textarea "For my helthy,I often do exsices every morning and I often eat vagatable,fish"
type textarea "x"
type textarea "For my helthy,I often do exsices every morning and I often eat vagatable,fish"
type textarea "x"
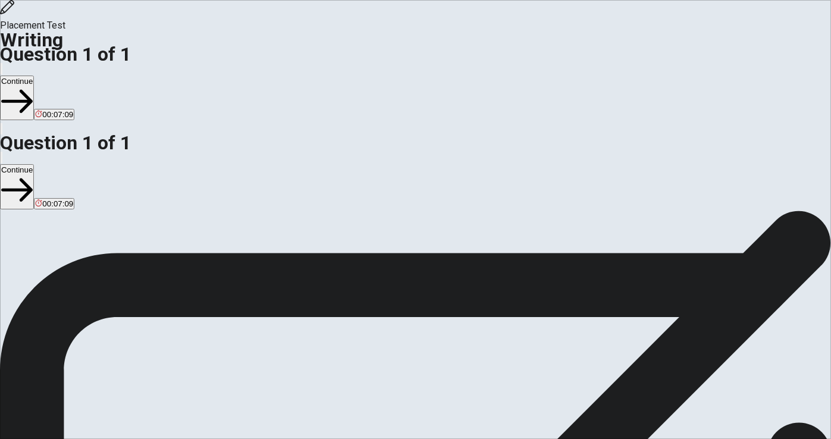
type textarea "For my helthy,I often do exsices every morning and I often eat vagatable,fish a"
type textarea "x"
type textarea "For my helthy,I often do exsices every morning and I often eat vagatable,fish an"
type textarea "x"
type textarea "For my helthy,I often do exsices every morning and I often eat vagatable,fish a…"
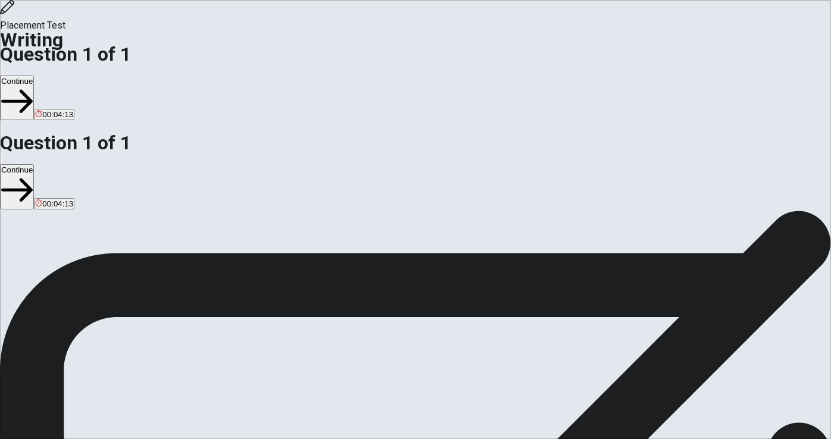
drag, startPoint x: 507, startPoint y: 88, endPoint x: 437, endPoint y: 87, distance: 70.8
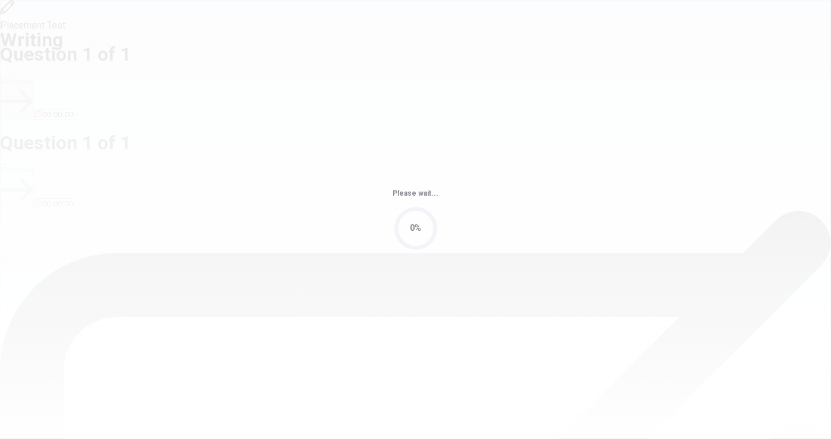
scroll to position [0, 0]
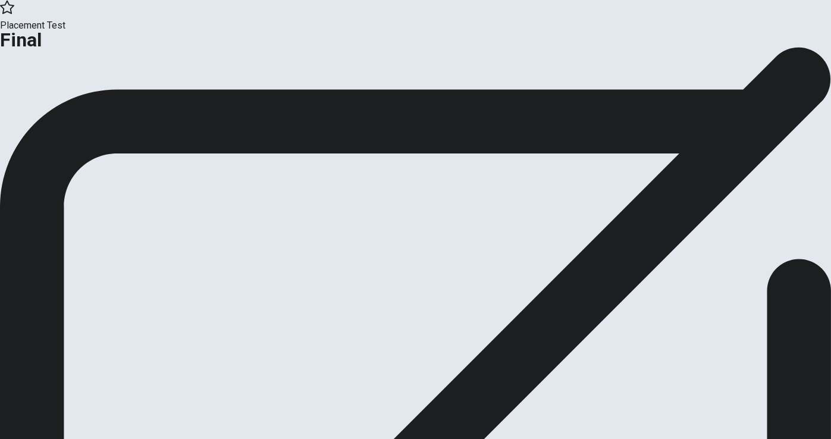
click at [48, 106] on button "Continue" at bounding box center [24, 98] width 48 height 16
